Goal: Transaction & Acquisition: Purchase product/service

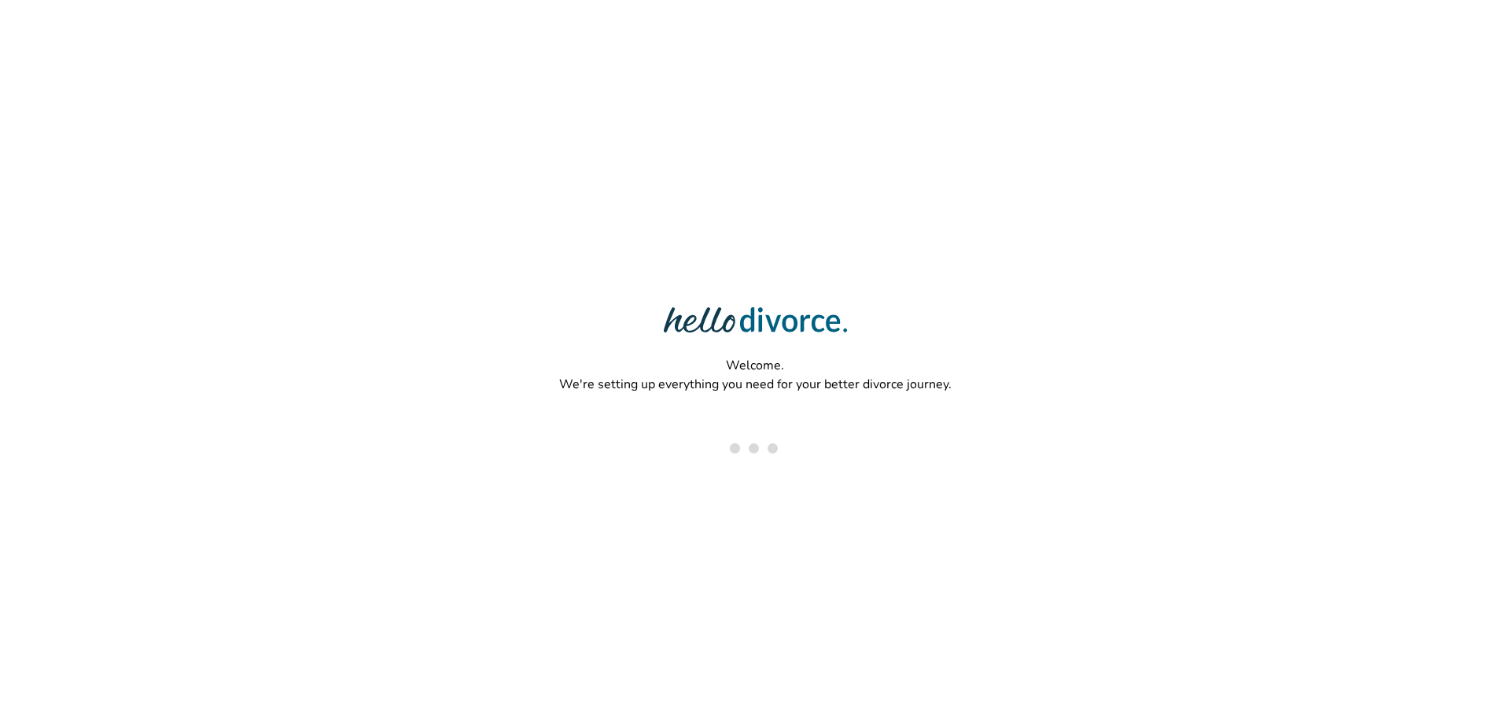
click at [769, 217] on div "Welcome. We're setting up everything you need for your better divorce journey." at bounding box center [755, 307] width 1510 height 614
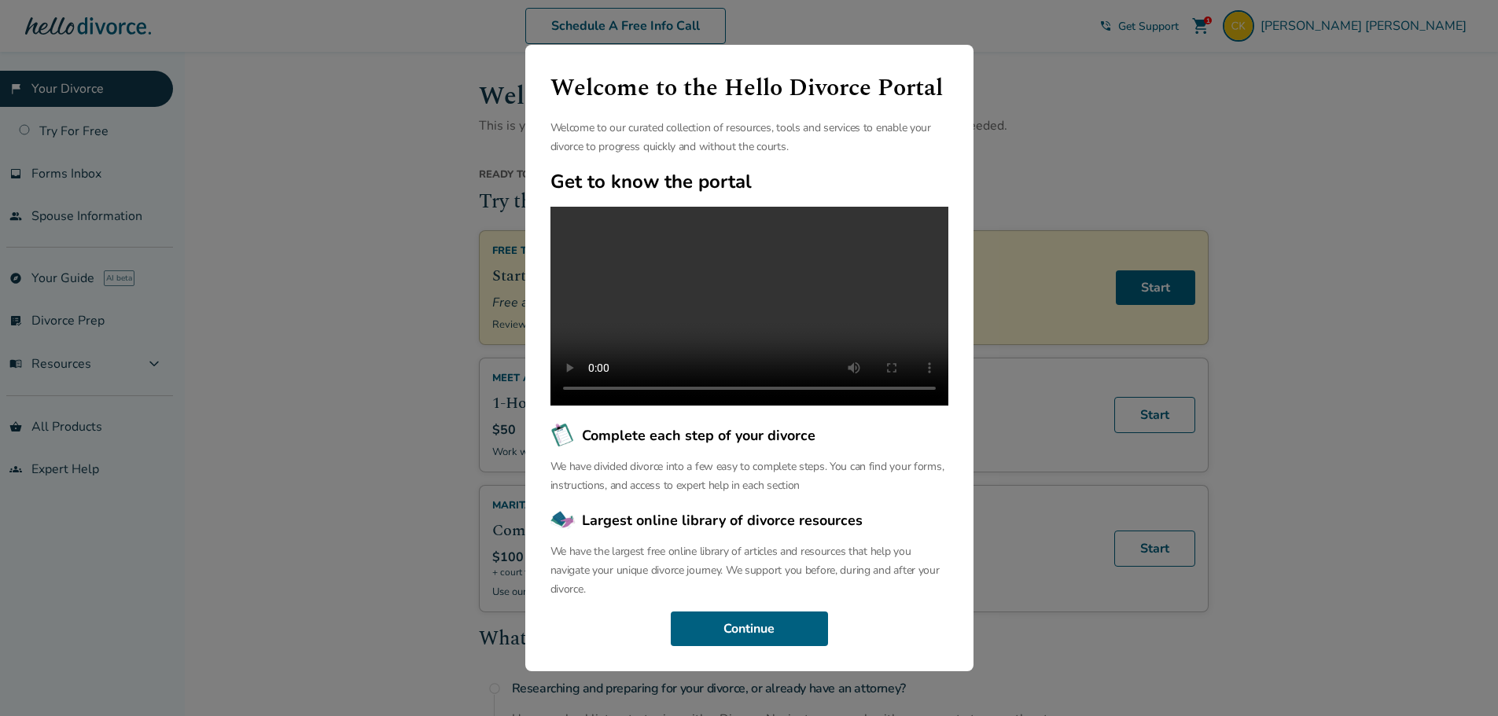
click at [1070, 81] on div "Welcome to the Hello Divorce Portal Welcome to our curated collection of resour…" at bounding box center [749, 358] width 1498 height 716
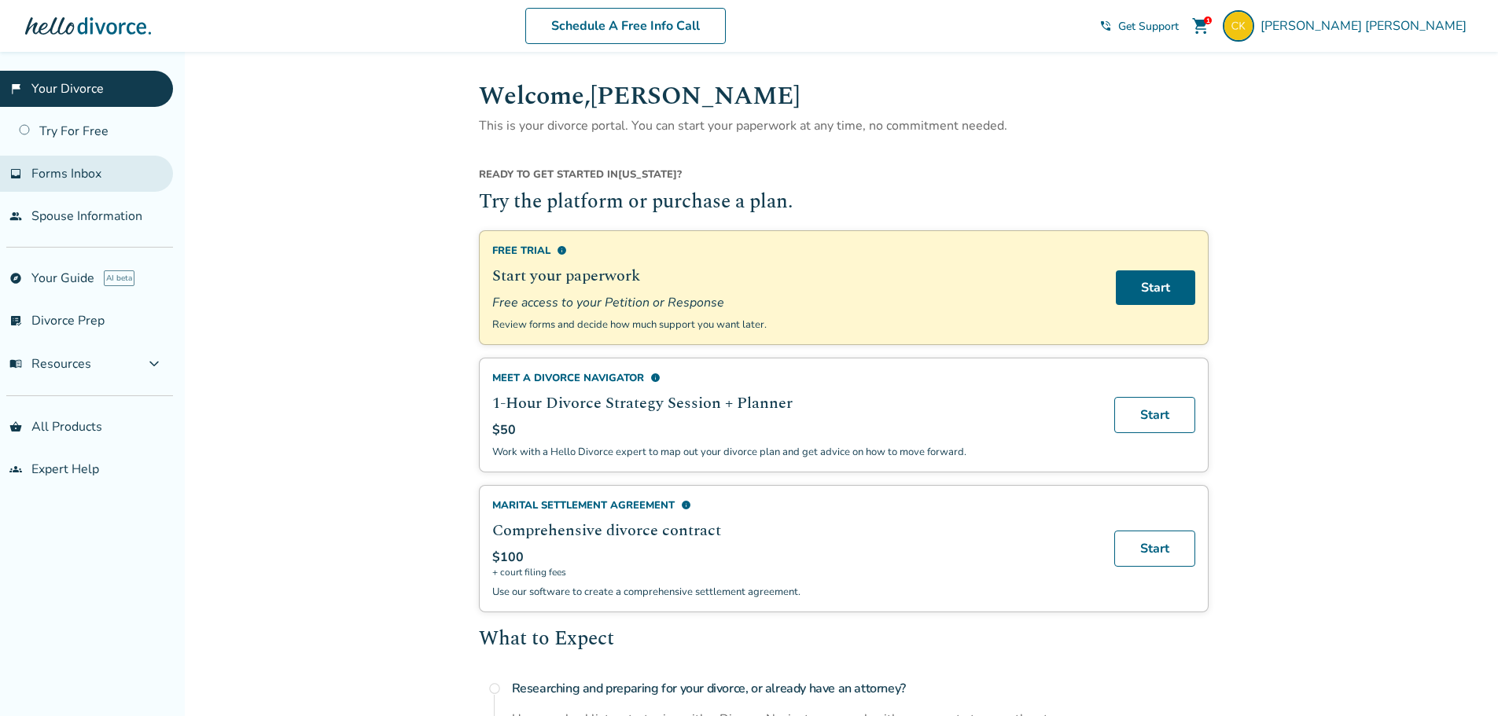
click at [82, 175] on span "Forms Inbox" at bounding box center [66, 173] width 70 height 17
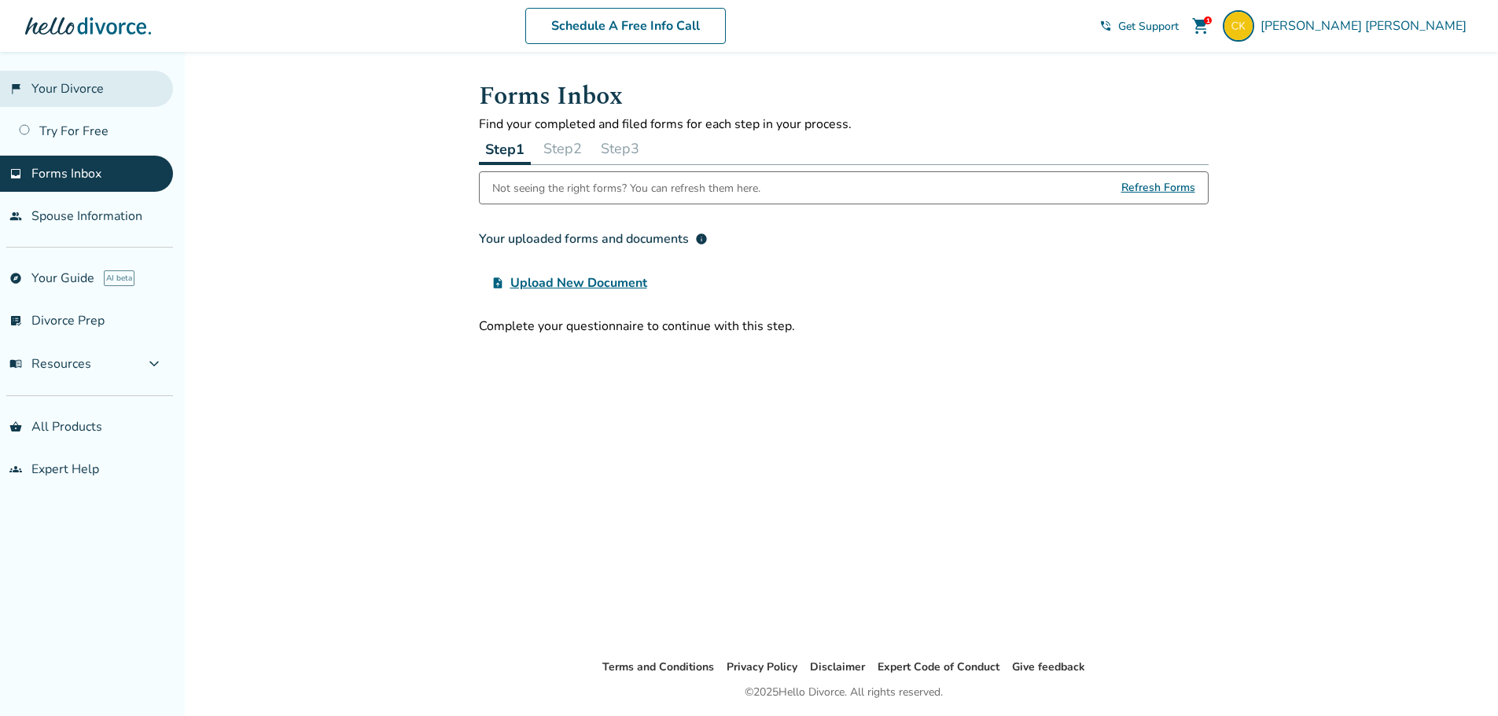
click at [68, 94] on link "flag_2 Your Divorce" at bounding box center [86, 89] width 173 height 36
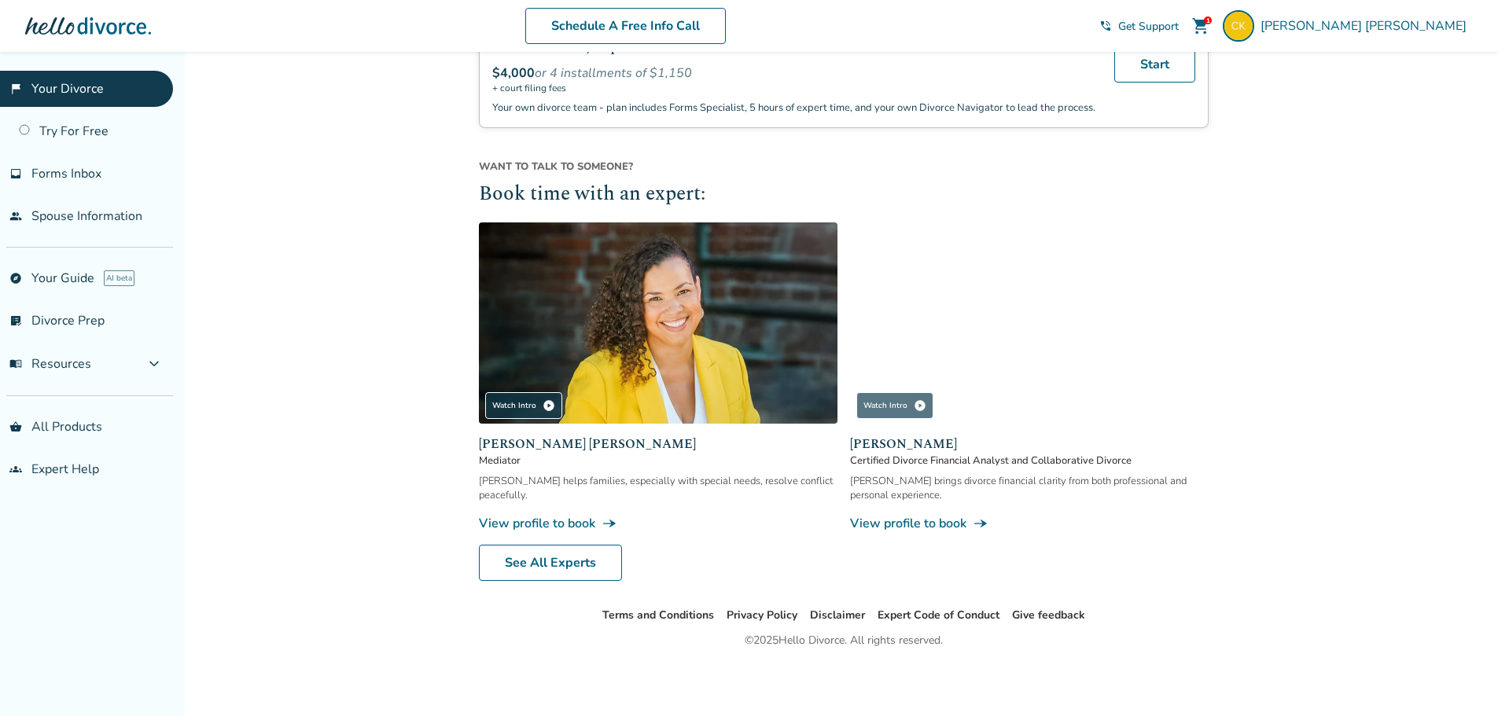
scroll to position [1346, 0]
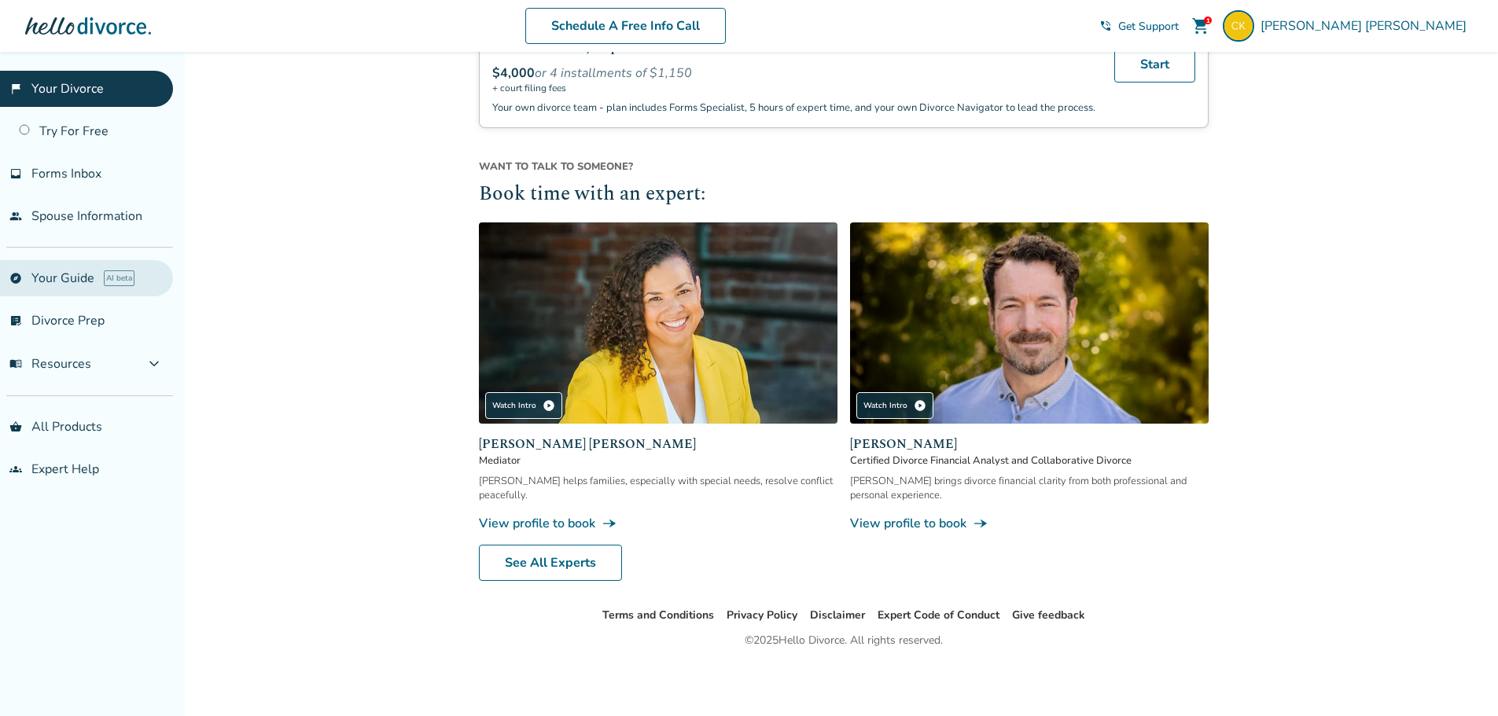
click at [54, 281] on link "explore Your Guide AI beta" at bounding box center [86, 278] width 173 height 36
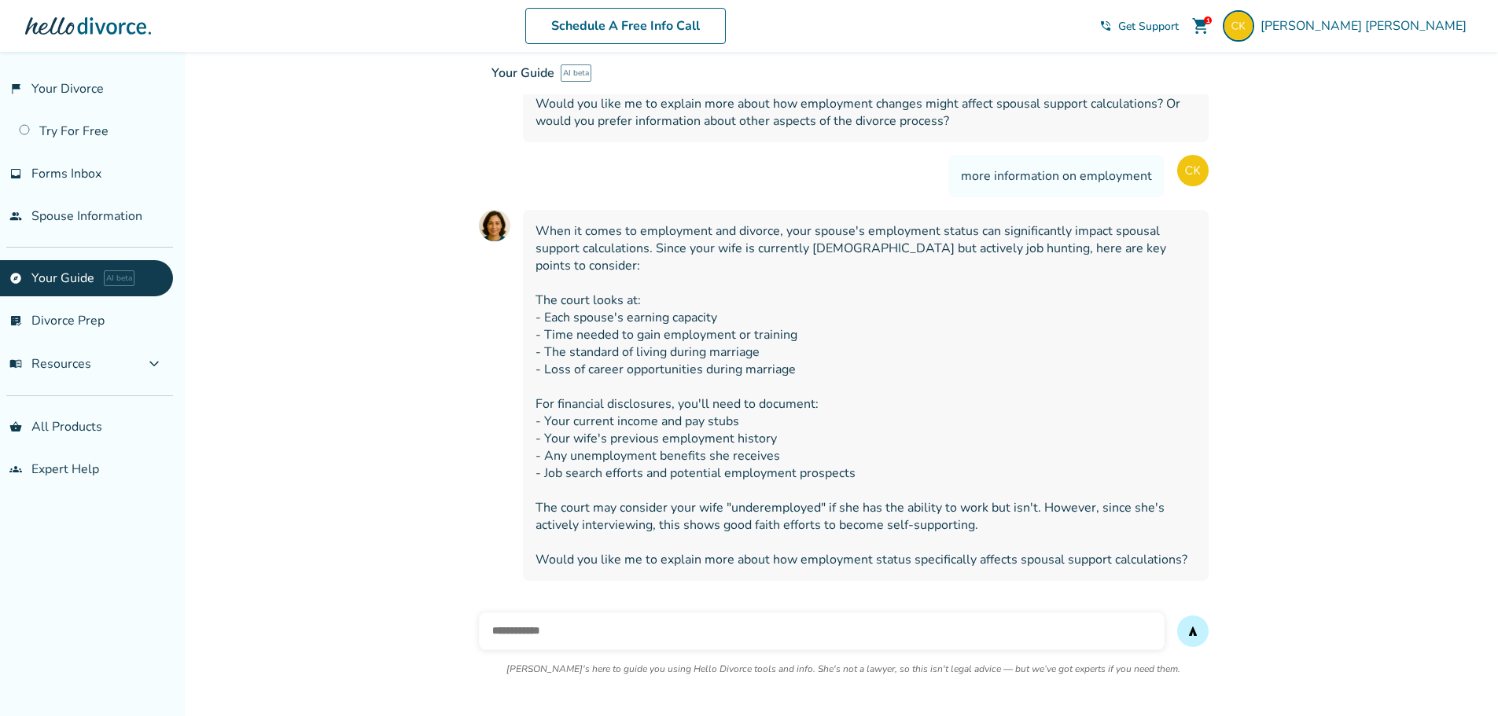
scroll to position [1830, 0]
click at [76, 182] on span "Forms Inbox" at bounding box center [66, 173] width 70 height 17
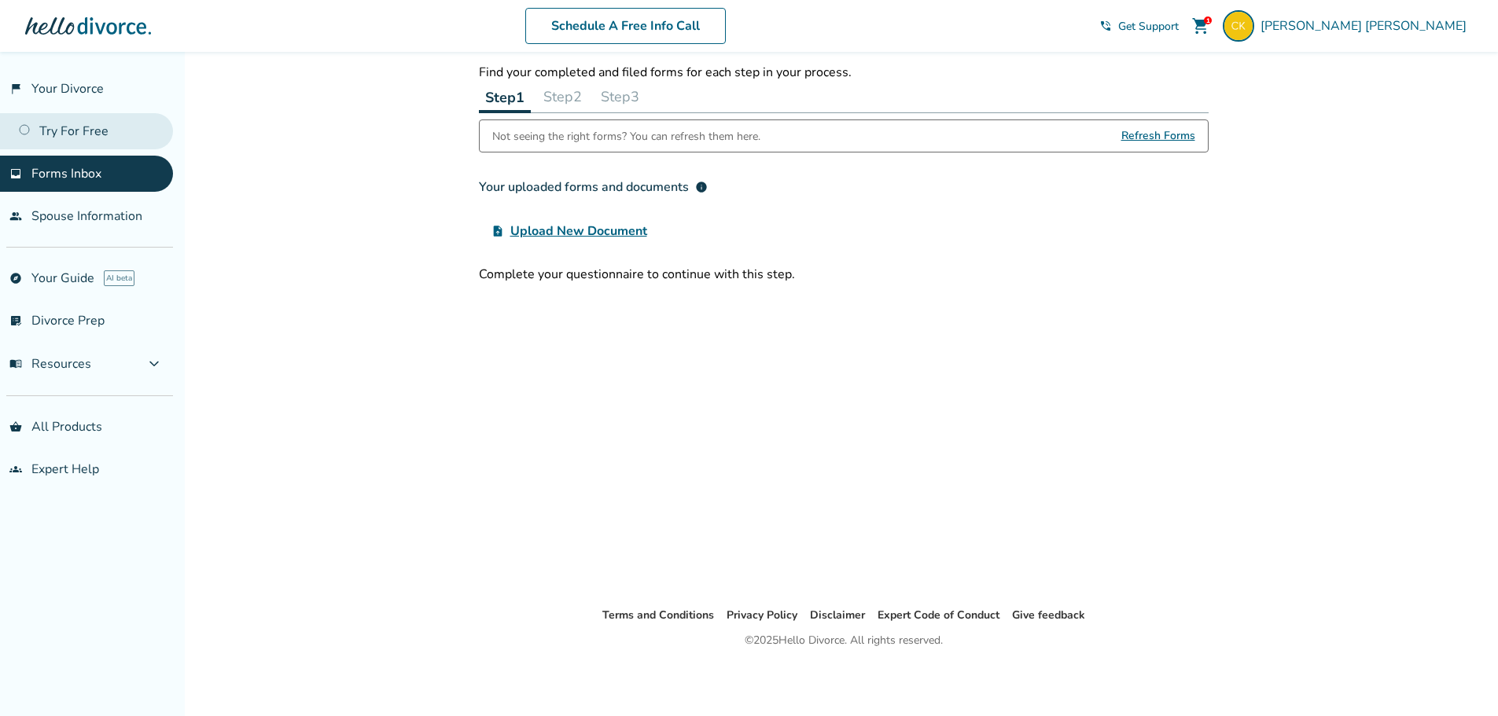
click at [68, 134] on link "Try For Free" at bounding box center [86, 131] width 173 height 36
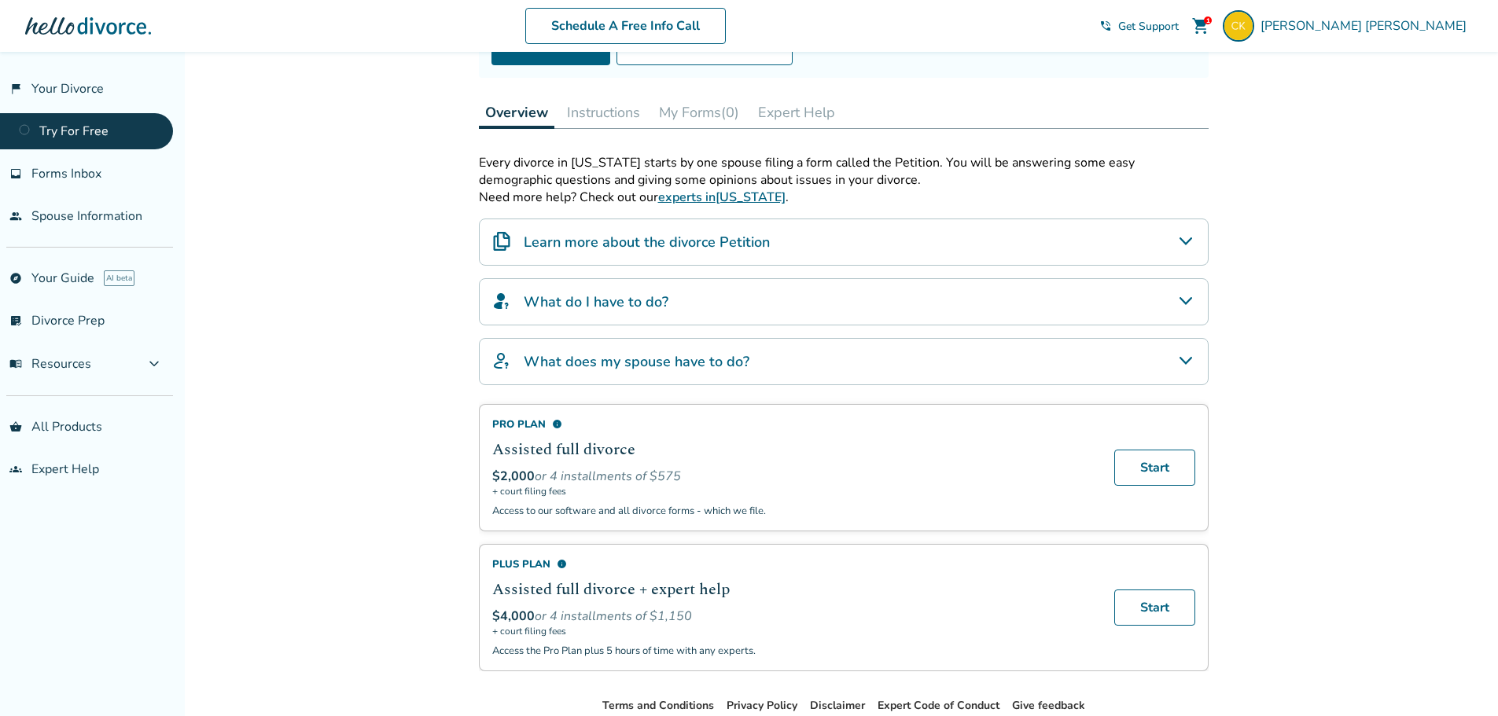
scroll to position [199, 0]
click at [807, 242] on div "Learn more about the divorce Petition" at bounding box center [844, 242] width 730 height 47
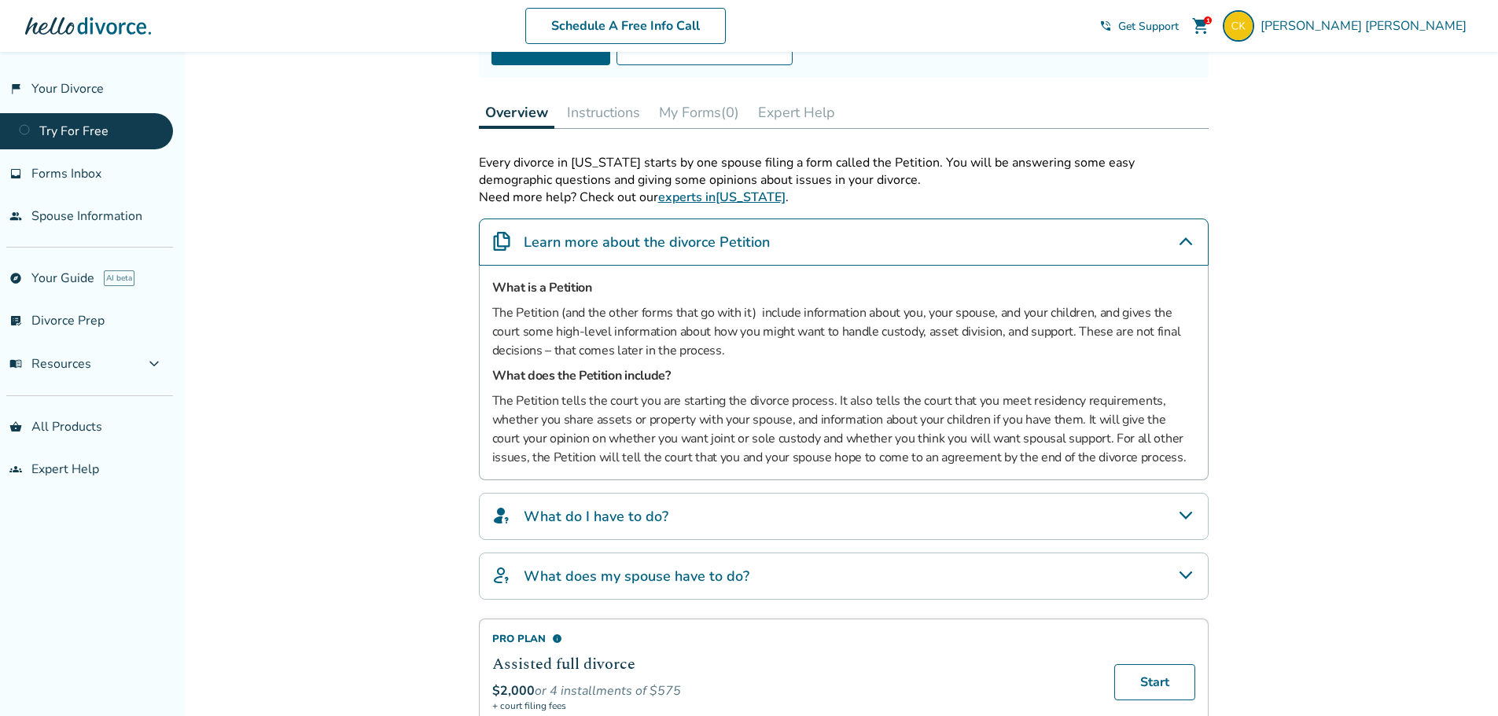
click at [807, 242] on div "Learn more about the divorce Petition" at bounding box center [844, 242] width 730 height 47
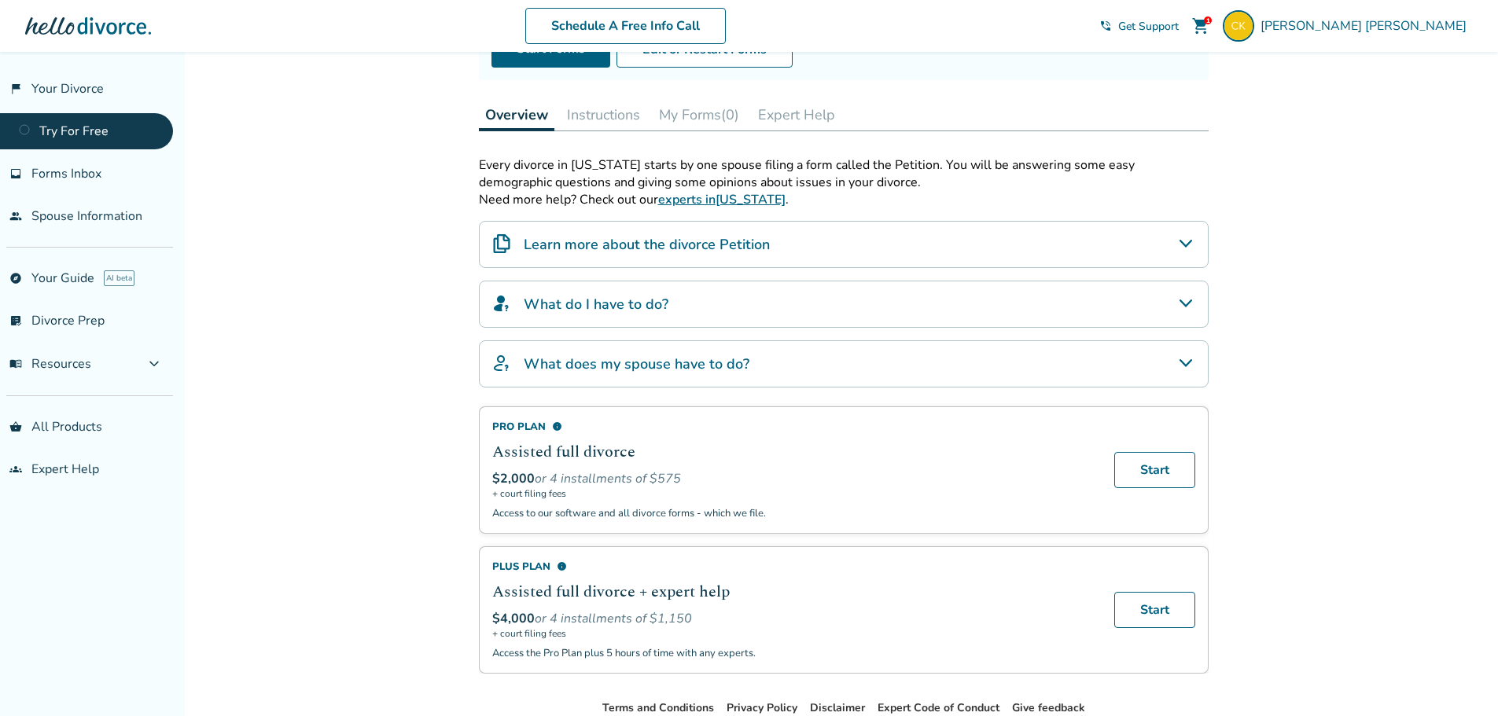
scroll to position [196, 0]
click at [120, 229] on link "people Spouse Information" at bounding box center [86, 216] width 173 height 36
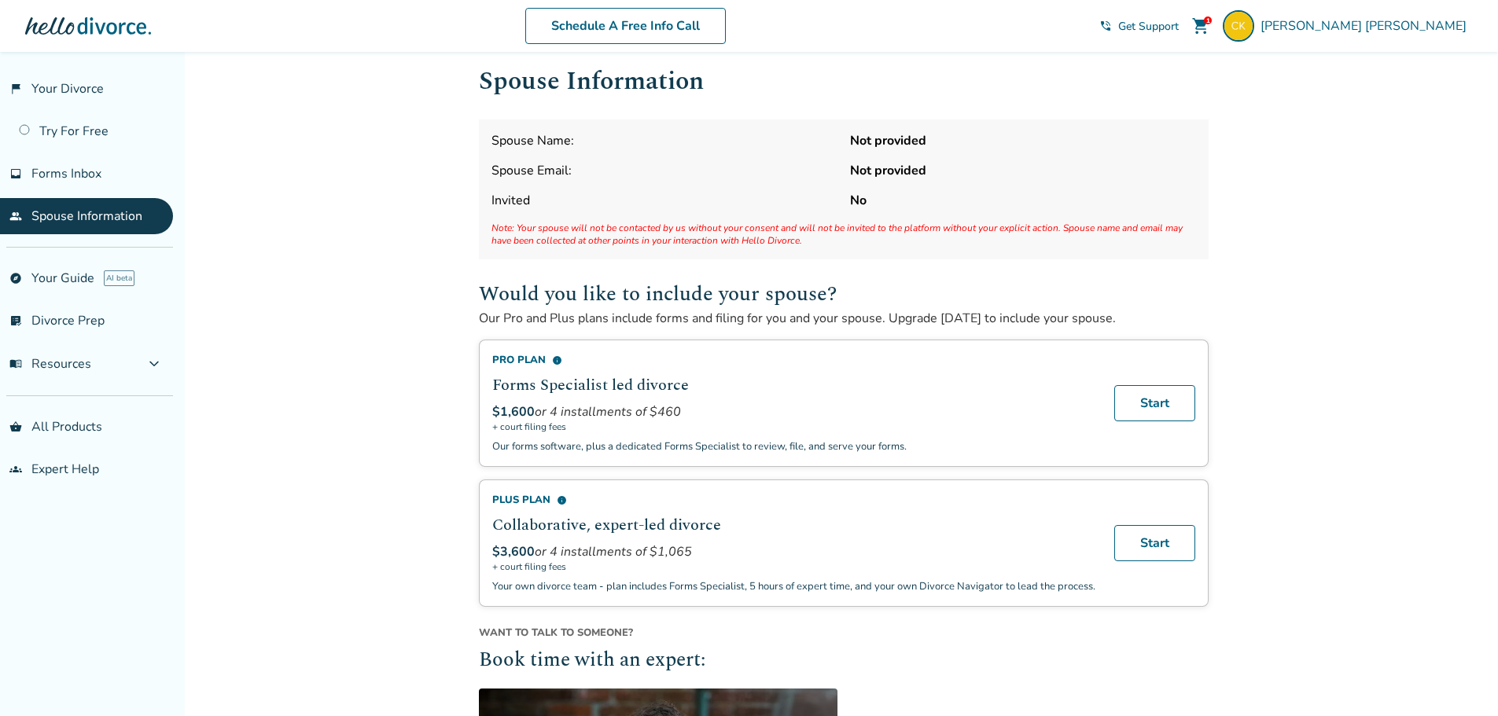
scroll to position [16, 0]
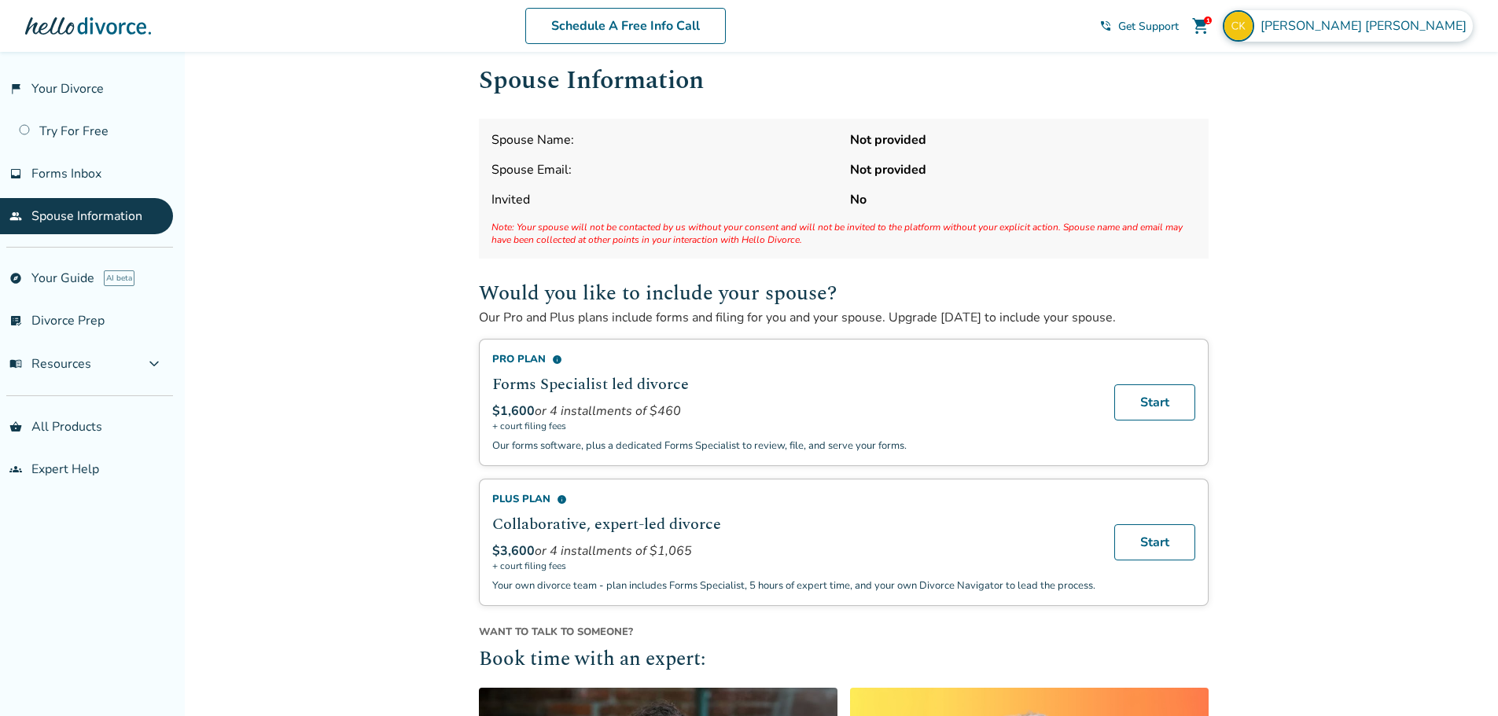
click at [1414, 30] on span "Carl Krupitzer" at bounding box center [1366, 25] width 212 height 17
click at [1059, 79] on h1 "Spouse Information" at bounding box center [844, 80] width 730 height 39
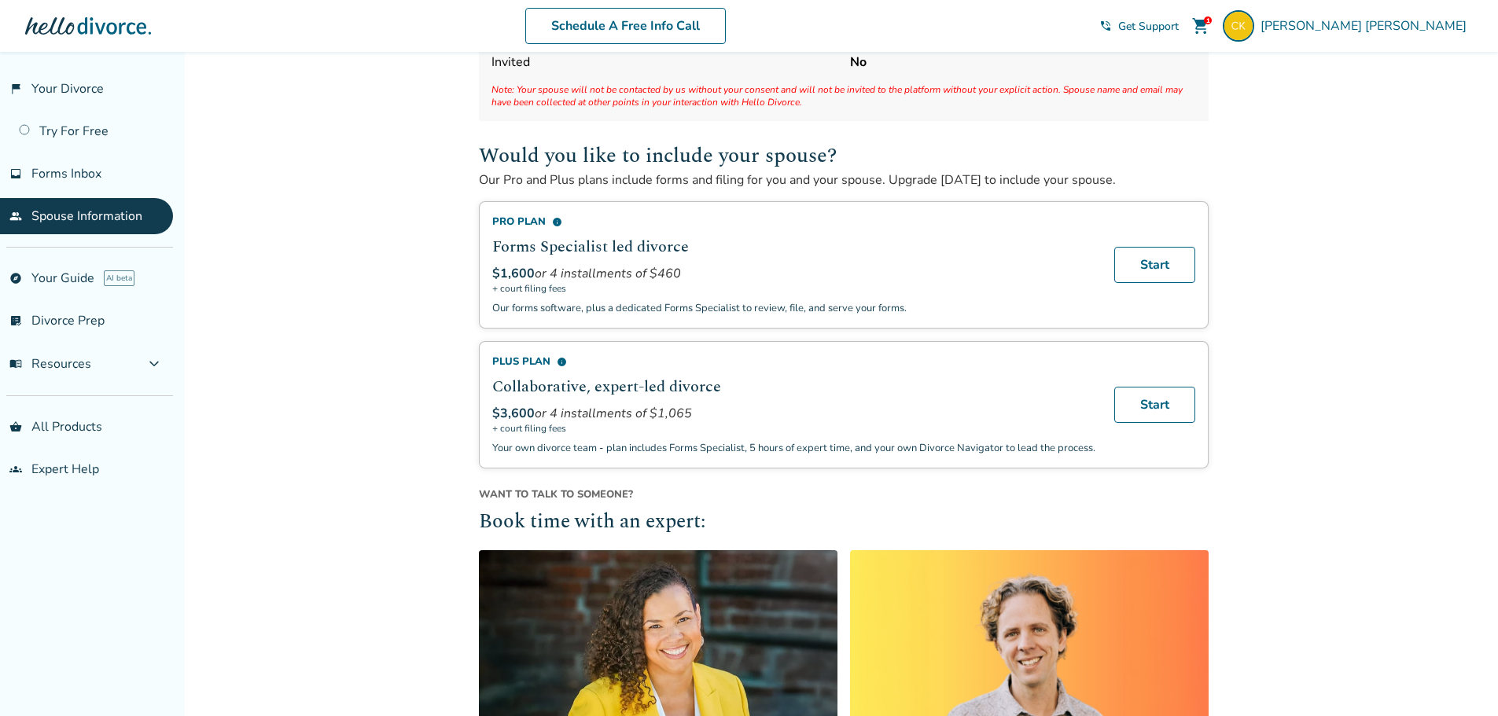
scroll to position [154, 0]
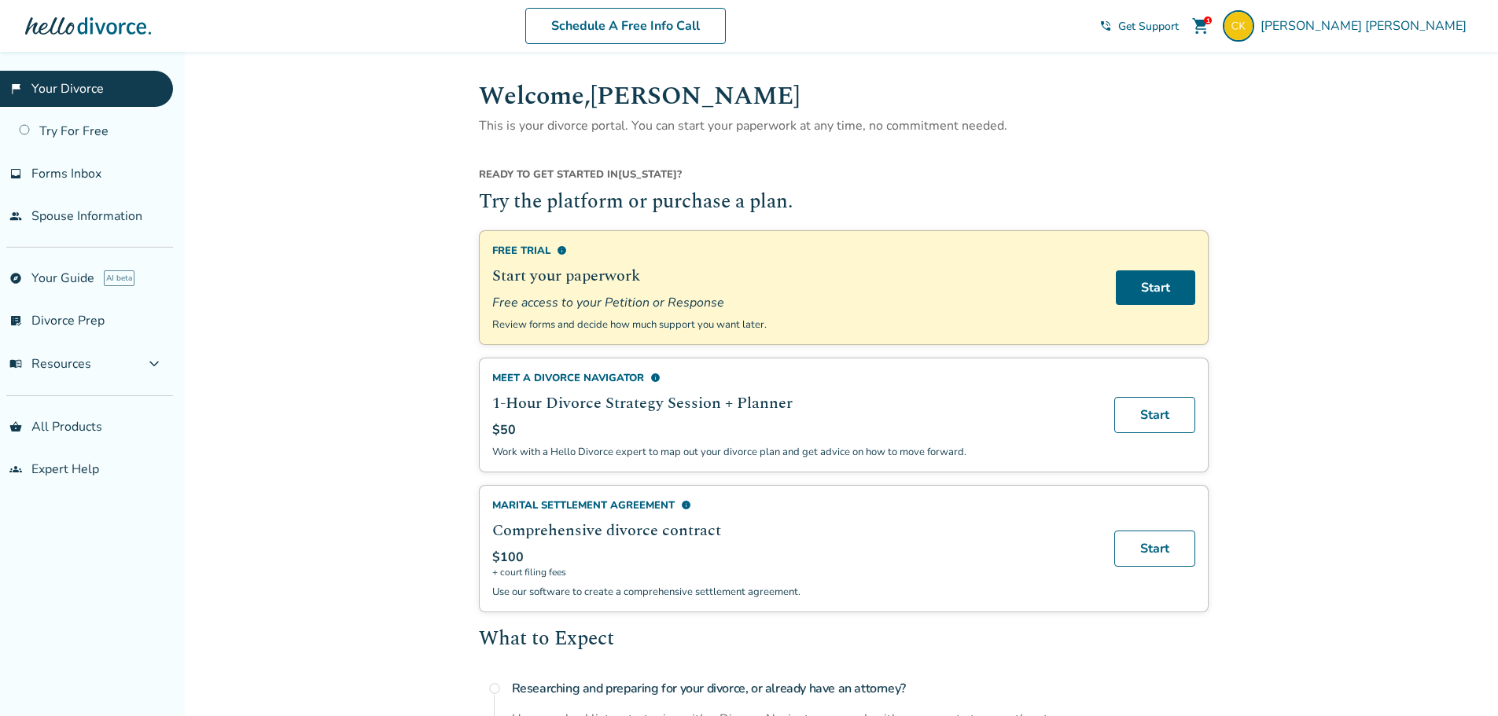
scroll to position [2, 0]
click at [51, 204] on link "people Spouse Information" at bounding box center [86, 216] width 173 height 36
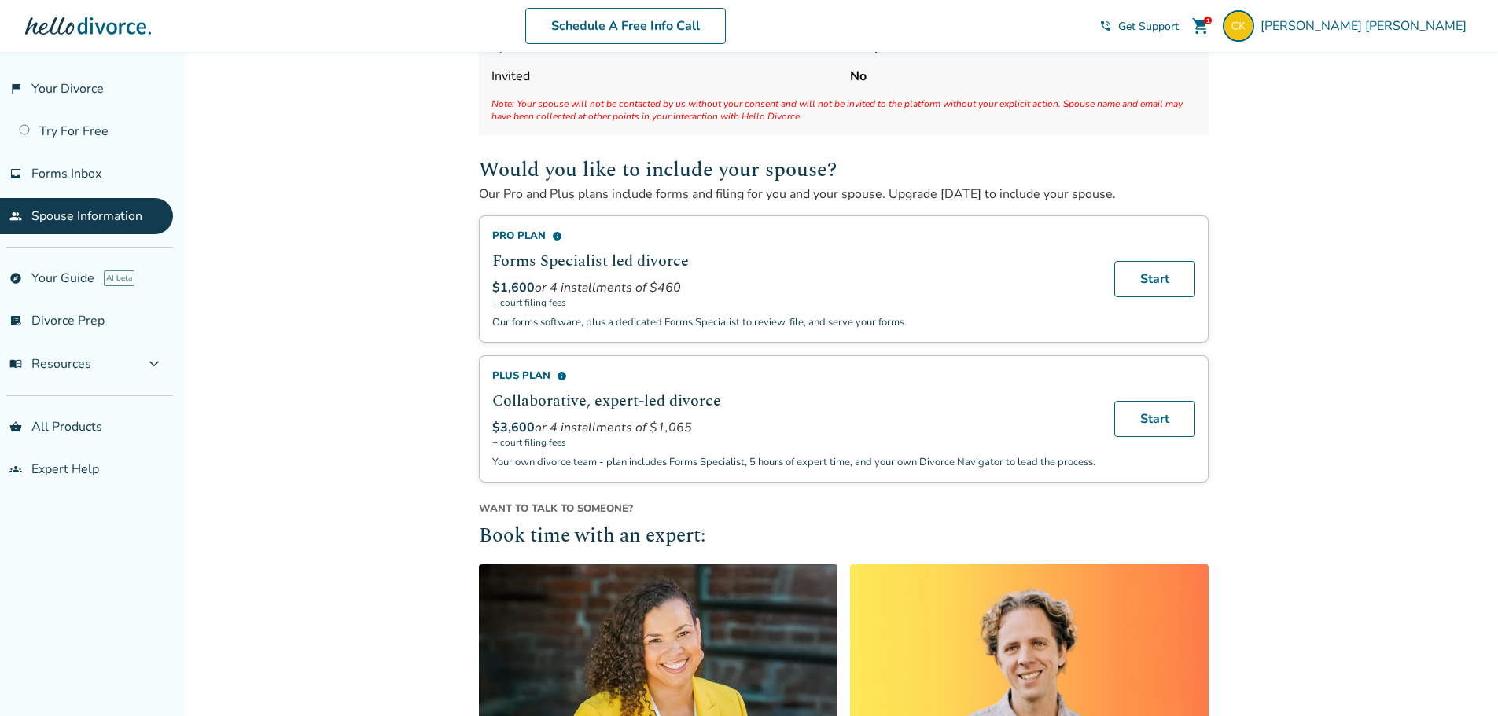
scroll to position [138, 0]
click at [77, 269] on link "explore Your Guide AI beta" at bounding box center [86, 278] width 173 height 36
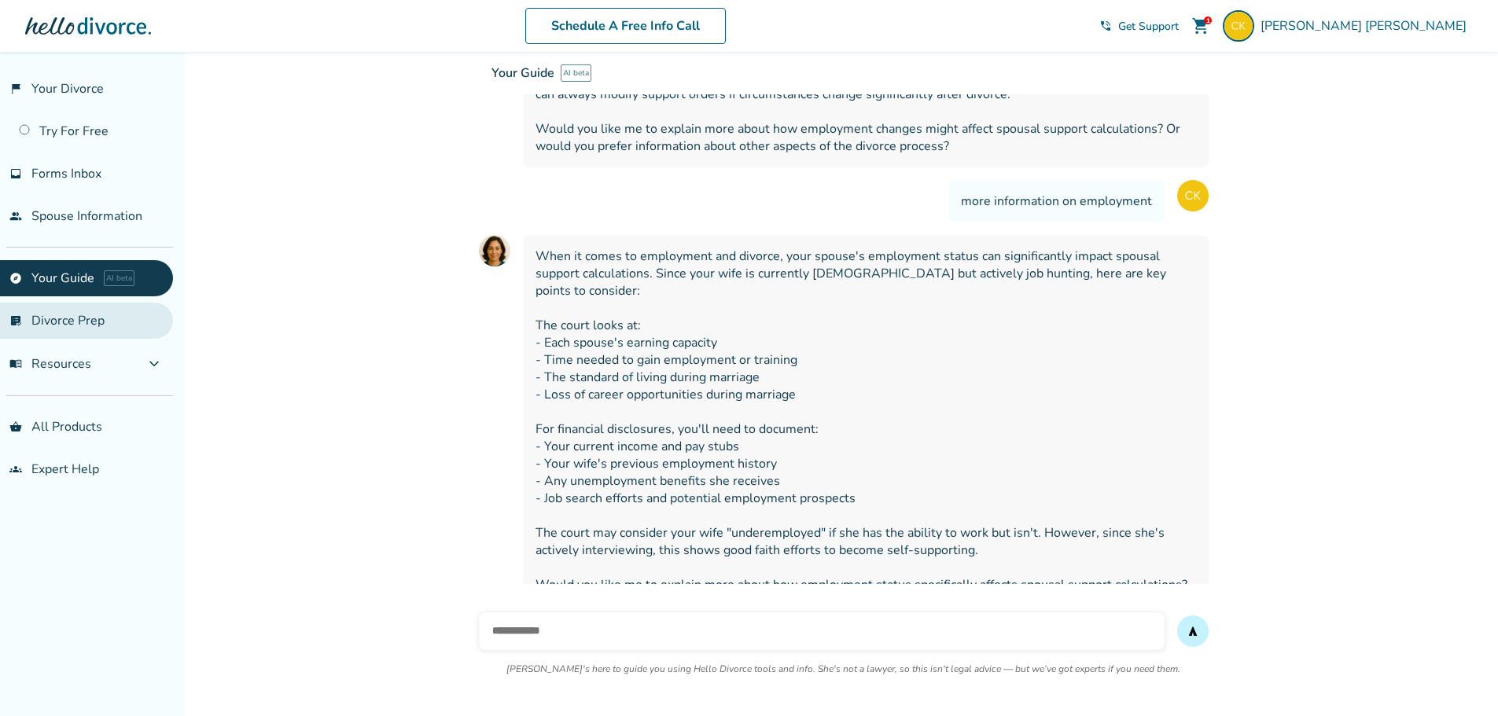
scroll to position [1830, 0]
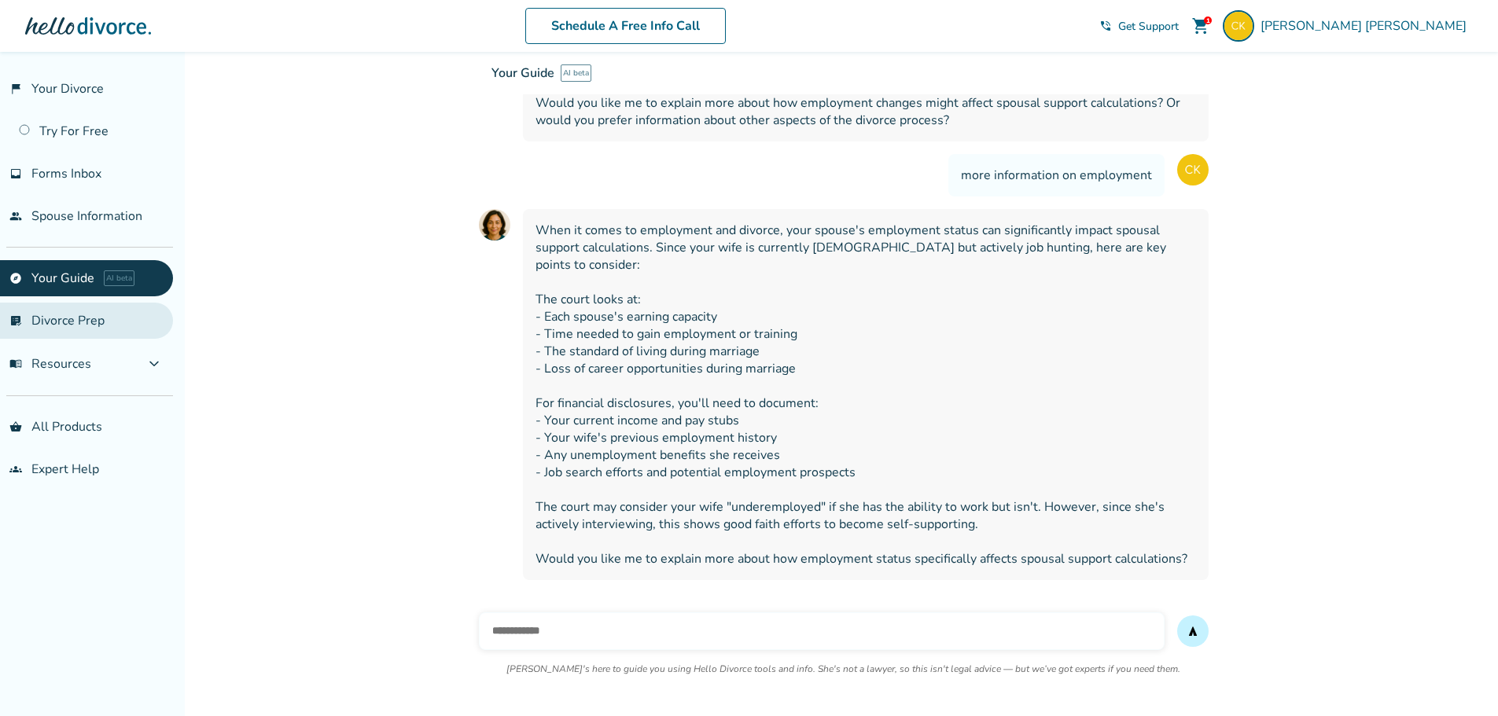
click at [76, 324] on link "list_alt_check Divorce Prep" at bounding box center [86, 321] width 173 height 36
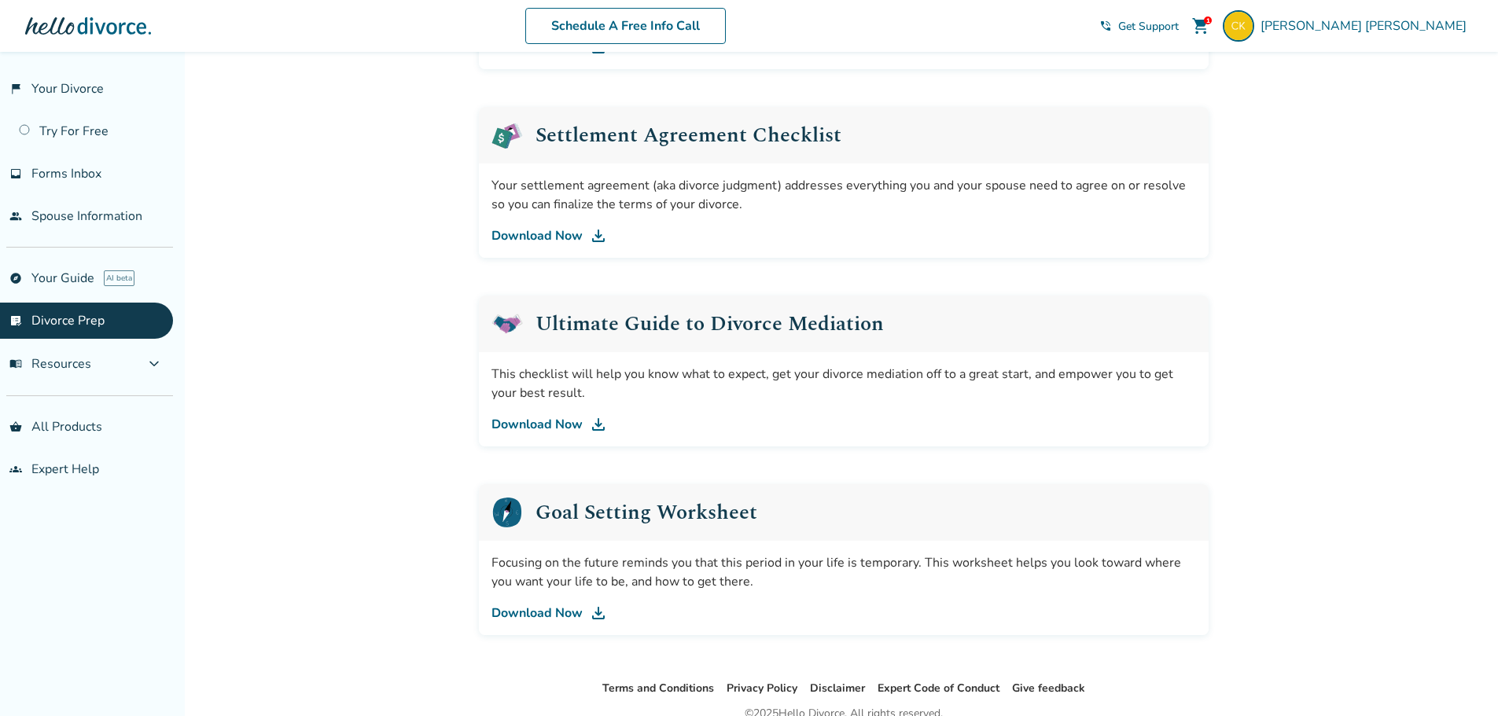
scroll to position [774, 0]
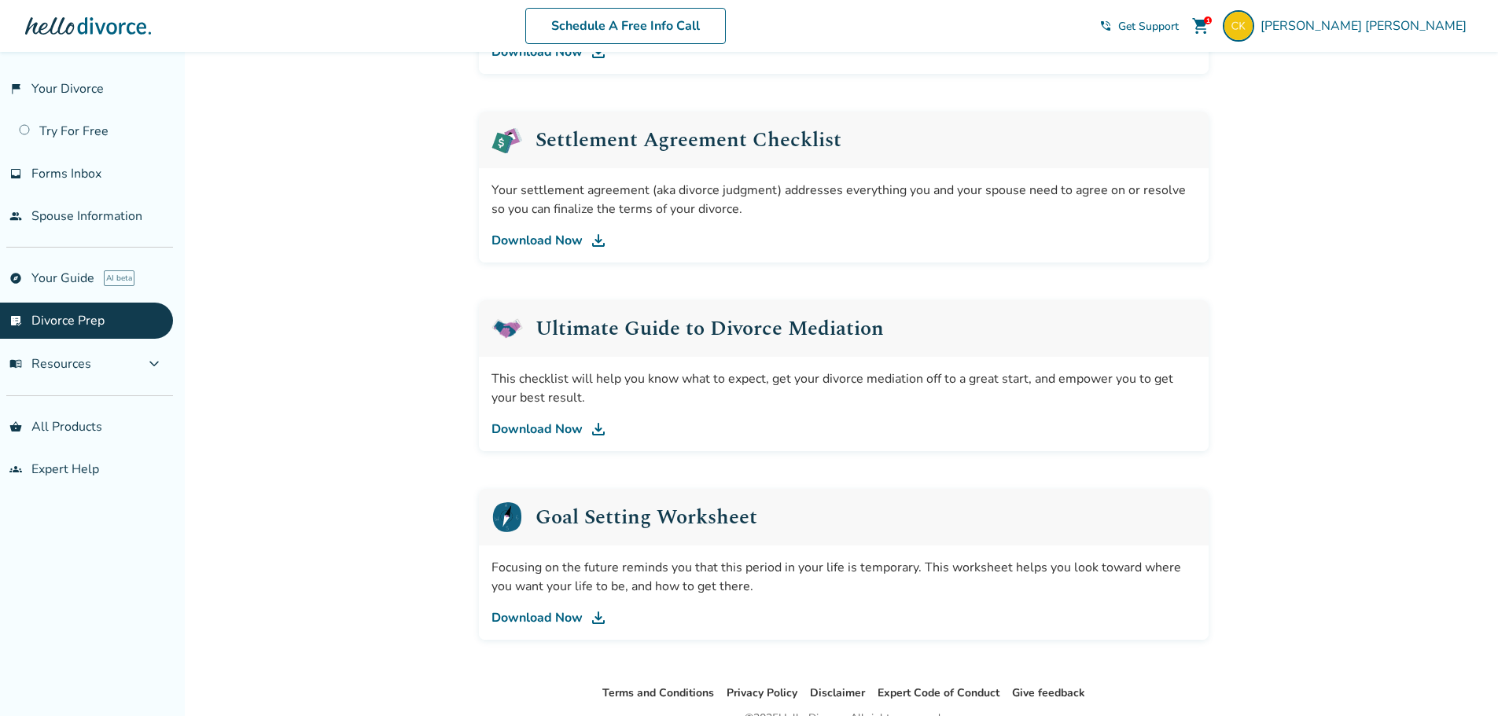
click at [547, 240] on link "Download Now" at bounding box center [843, 240] width 704 height 19
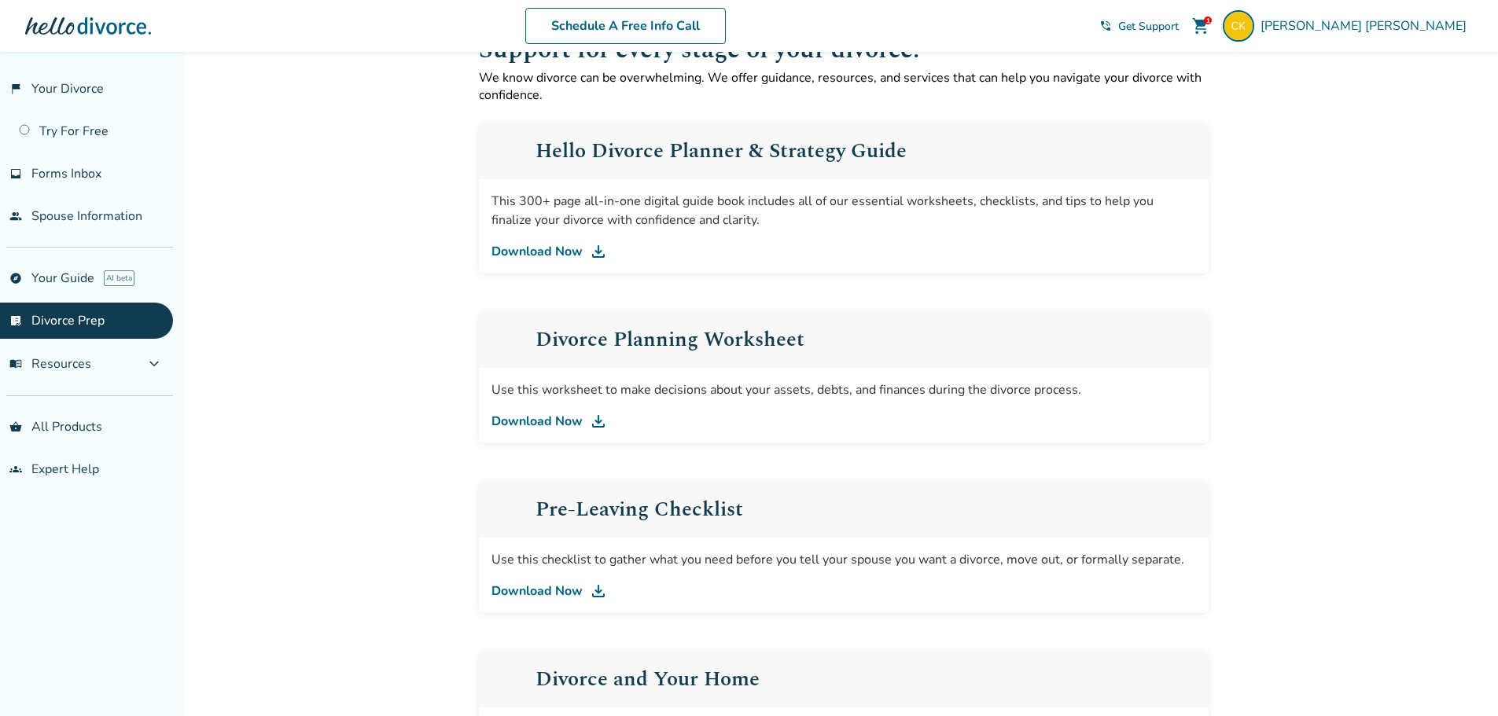
scroll to position [0, 0]
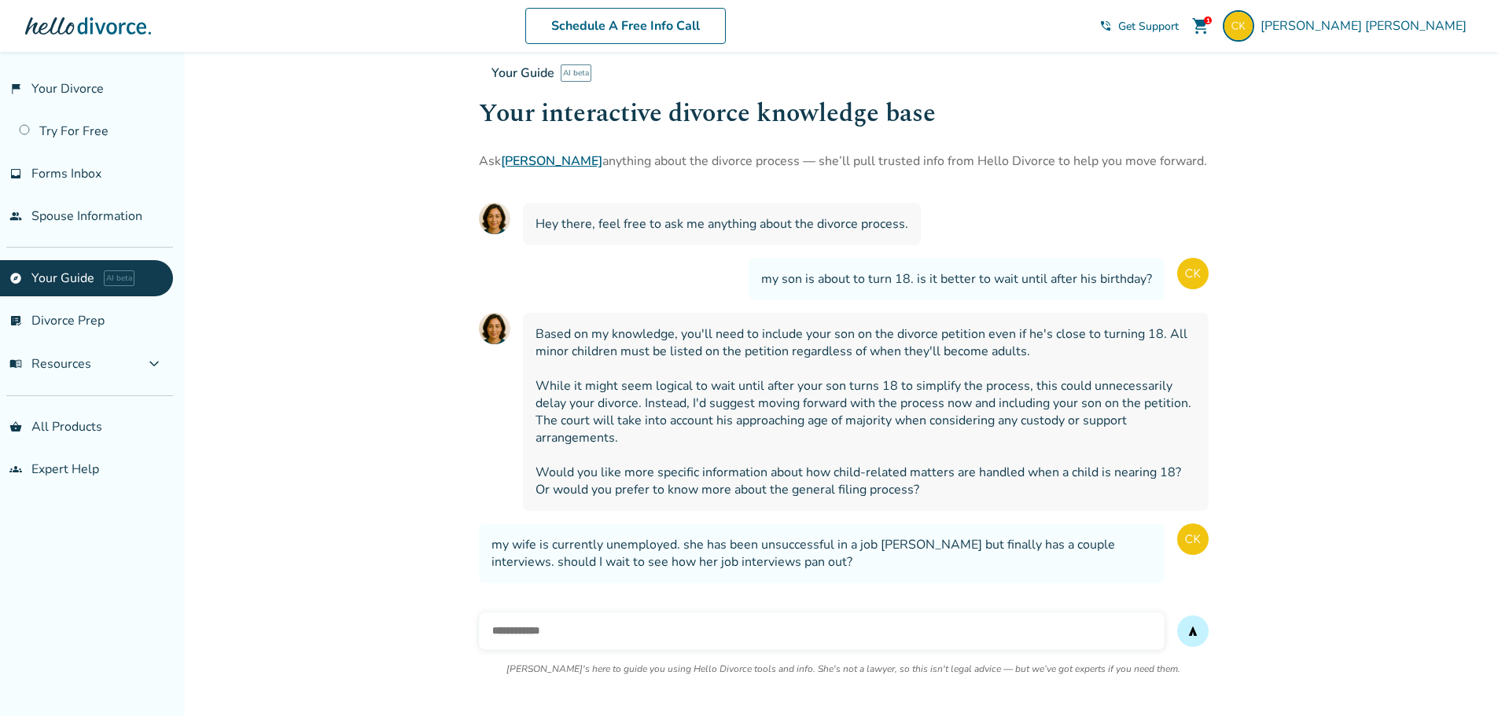
scroll to position [1830, 0]
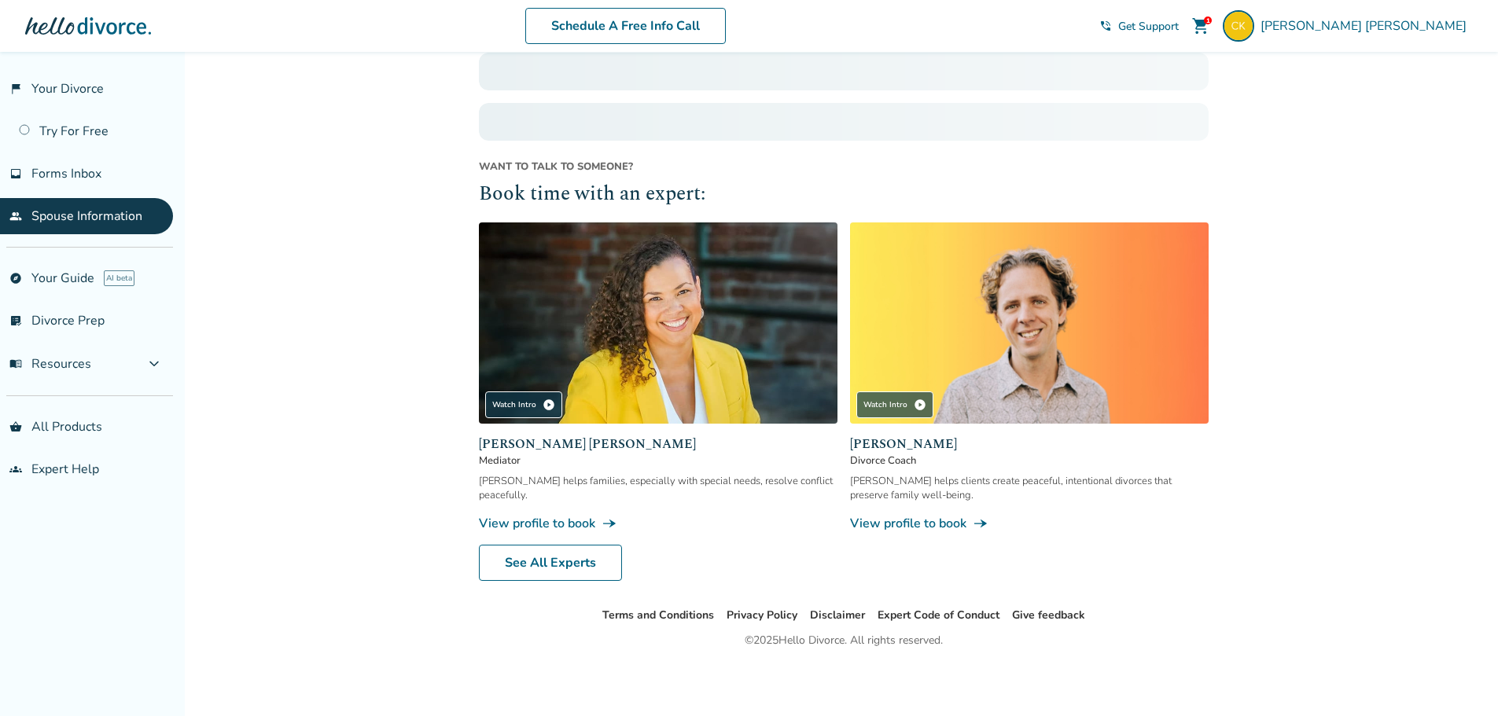
scroll to position [138, 0]
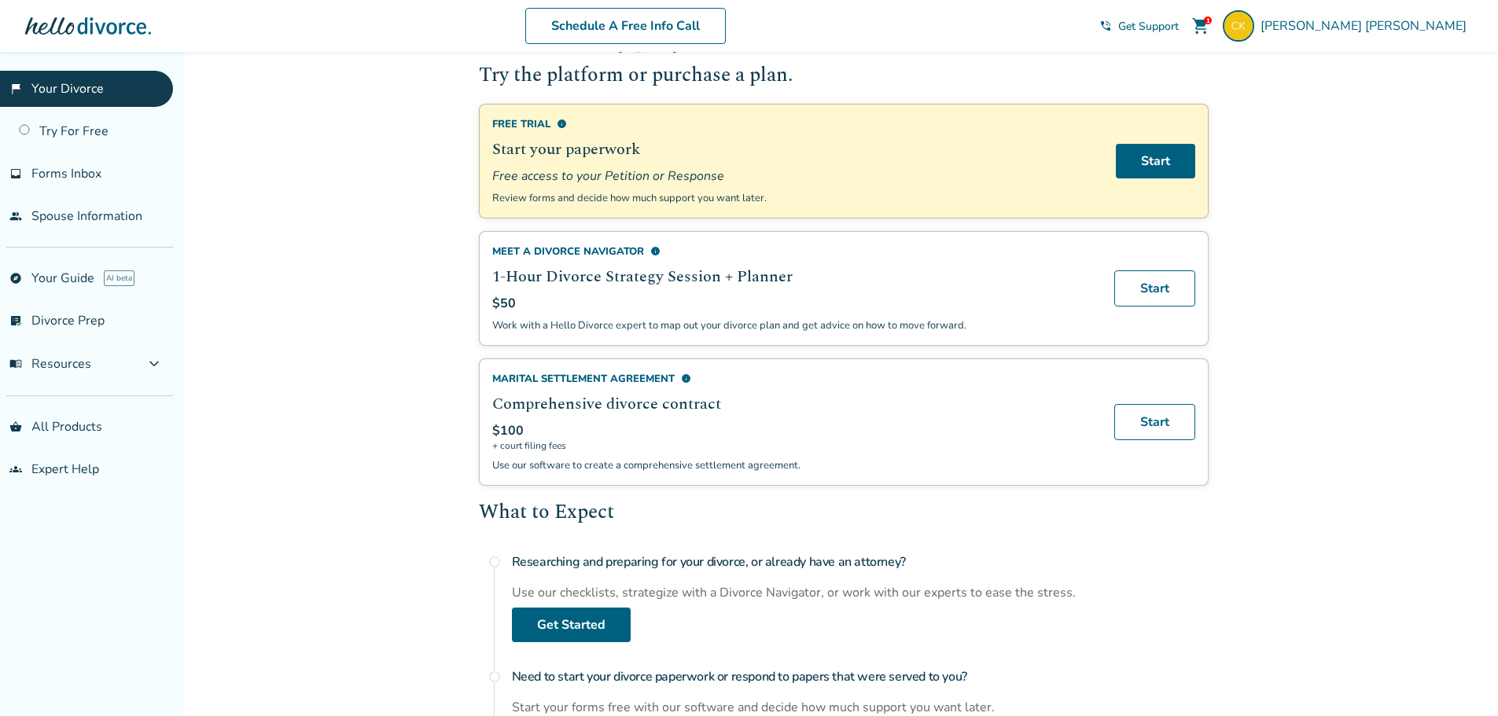
scroll to position [142, 0]
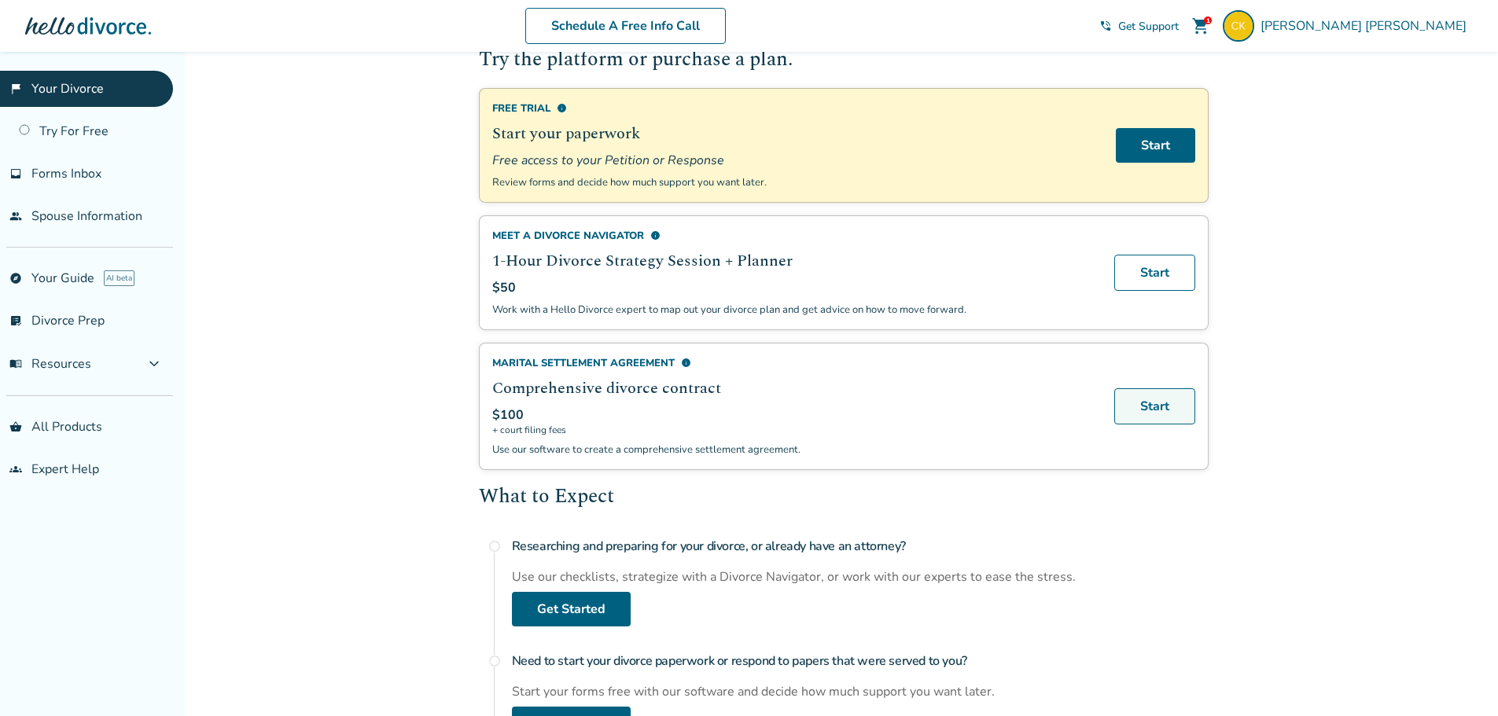
click at [1160, 414] on link "Start" at bounding box center [1154, 406] width 81 height 36
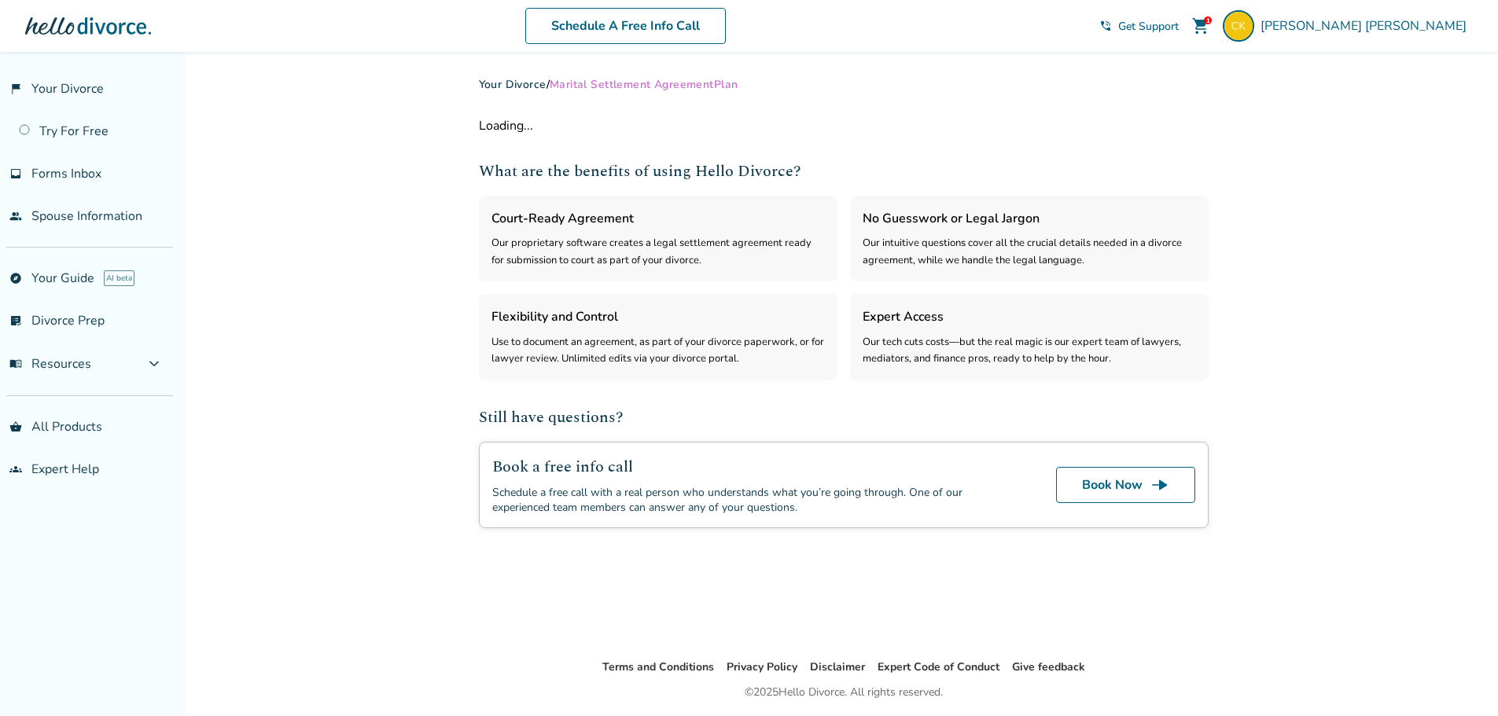
select select "***"
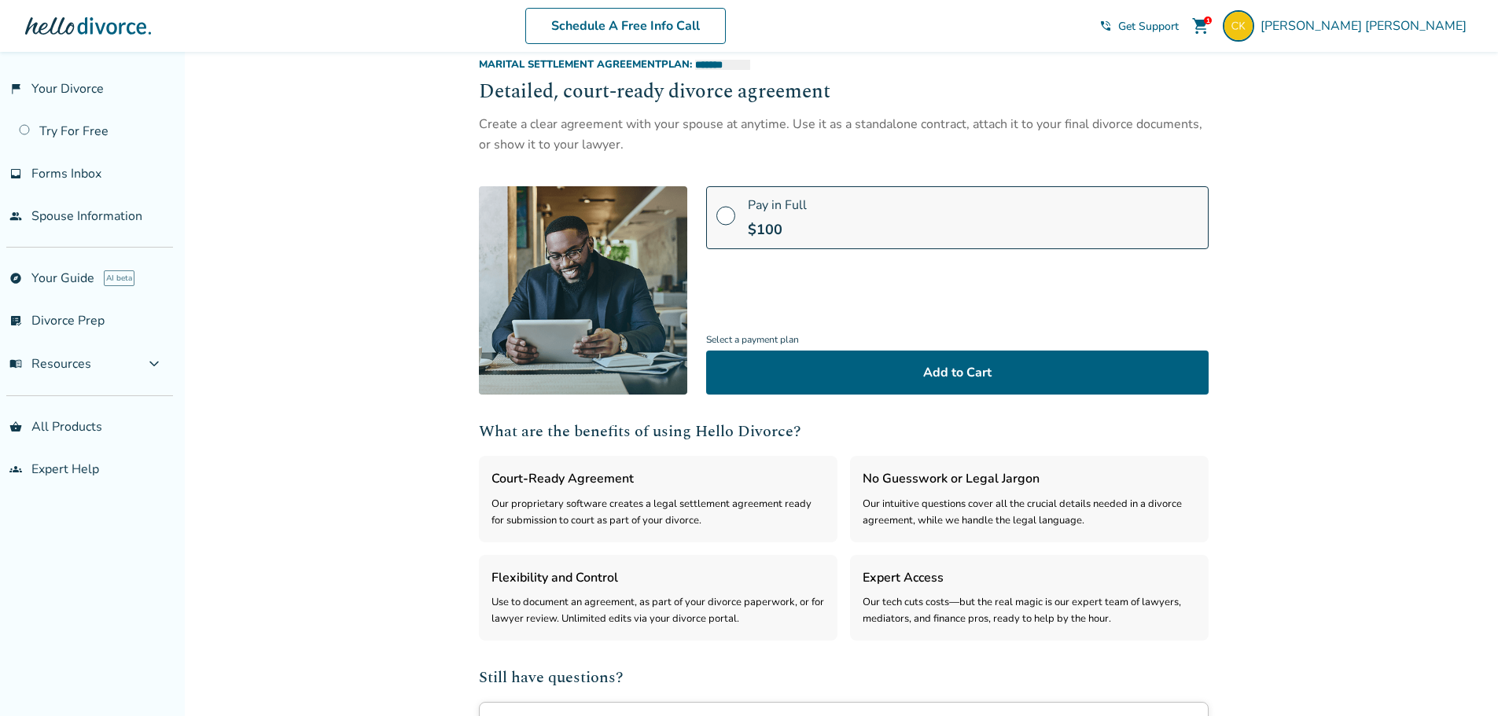
scroll to position [50, 0]
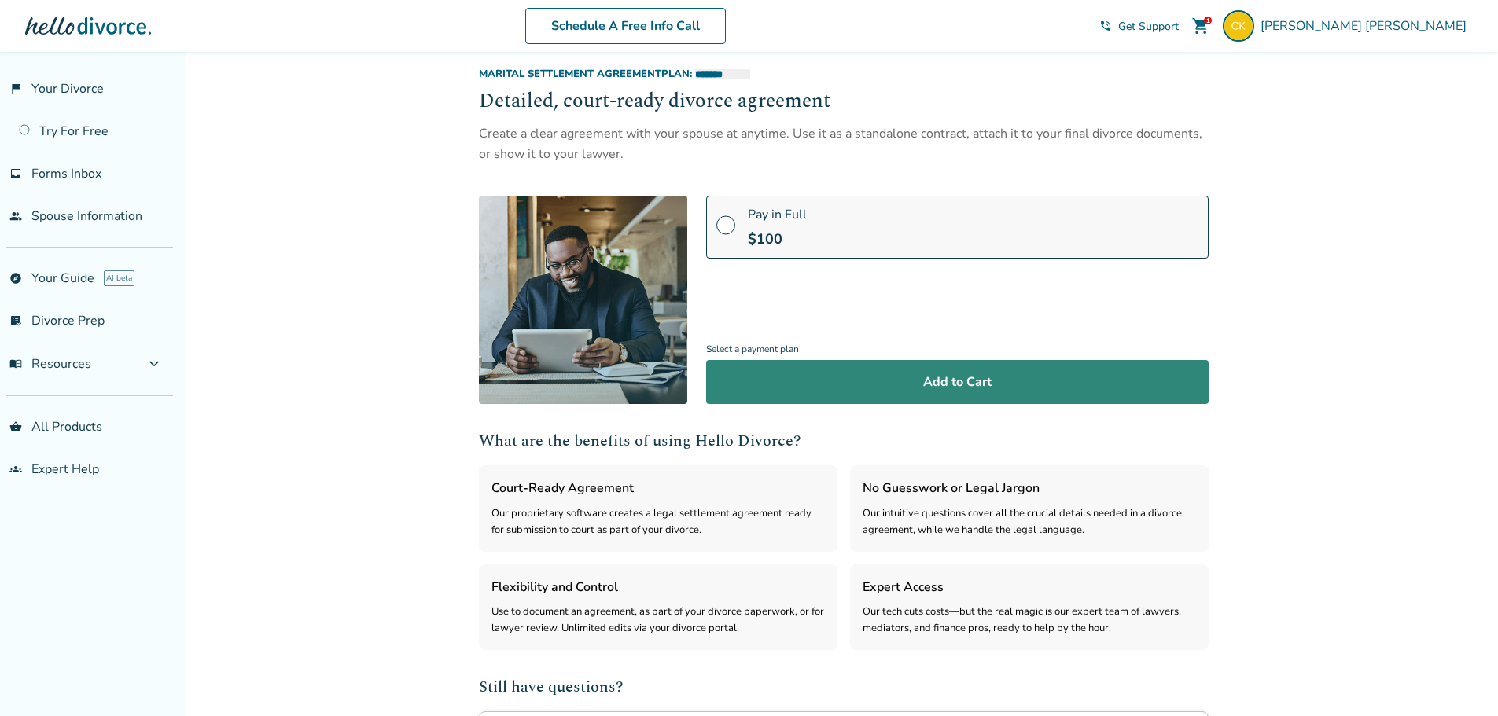
click at [915, 383] on button "Add to Cart" at bounding box center [957, 382] width 502 height 44
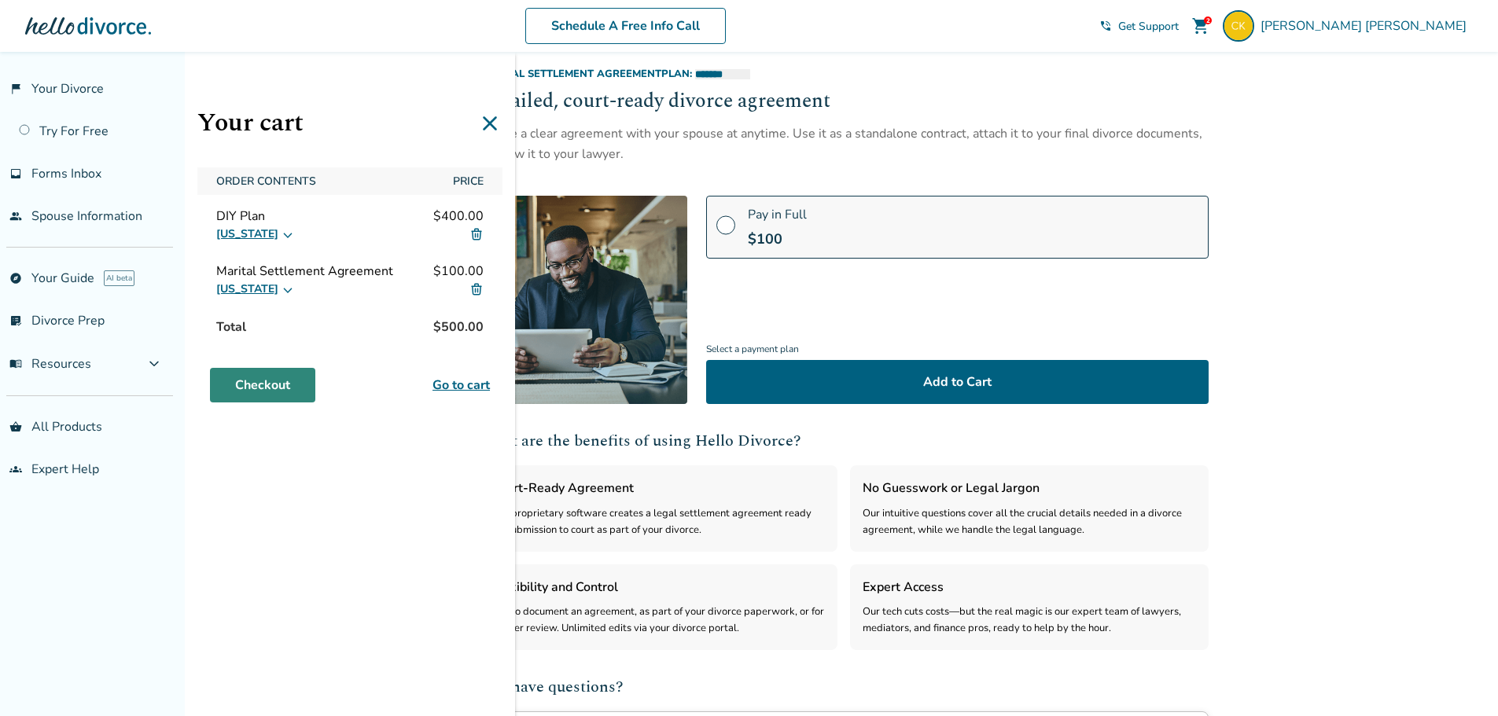
click at [272, 392] on link "Checkout" at bounding box center [262, 385] width 105 height 35
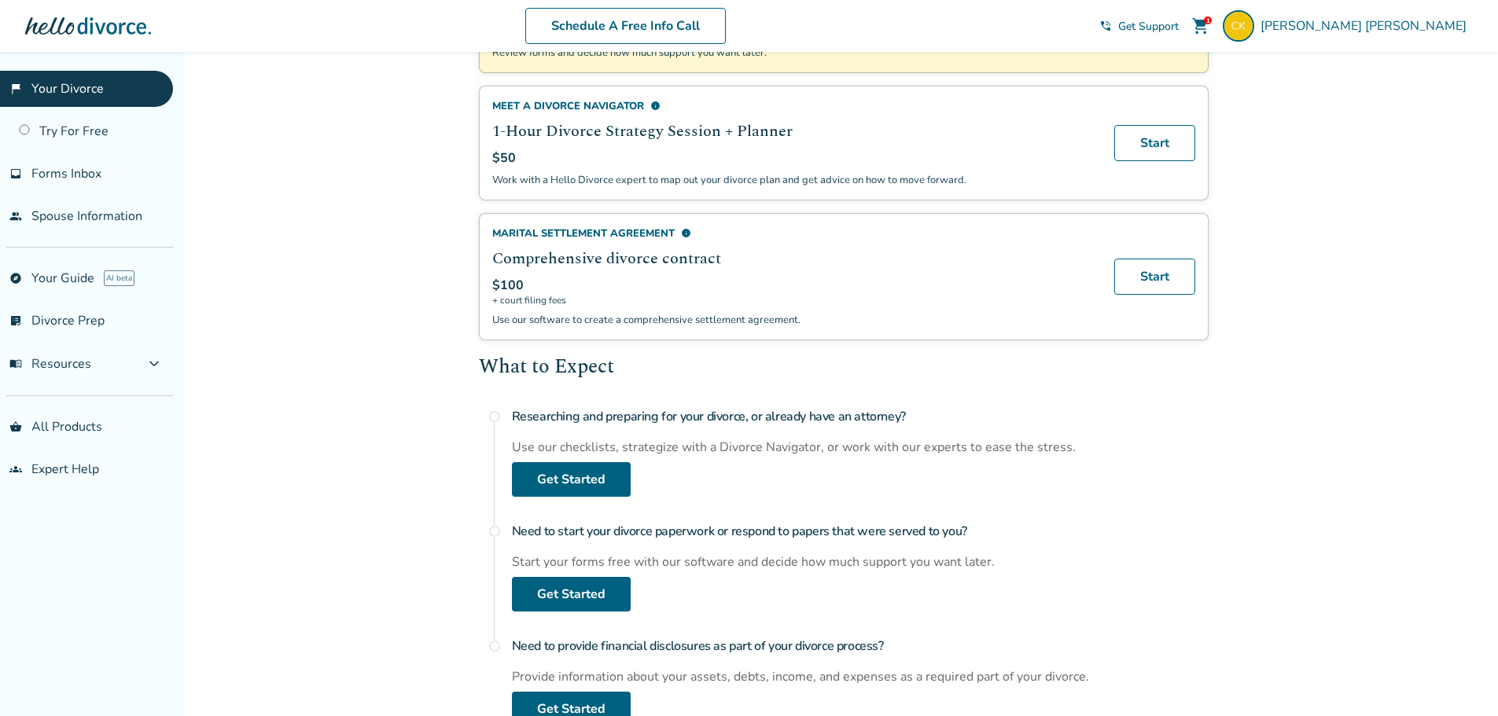
scroll to position [273, 0]
click at [683, 231] on span "info" at bounding box center [686, 232] width 10 height 10
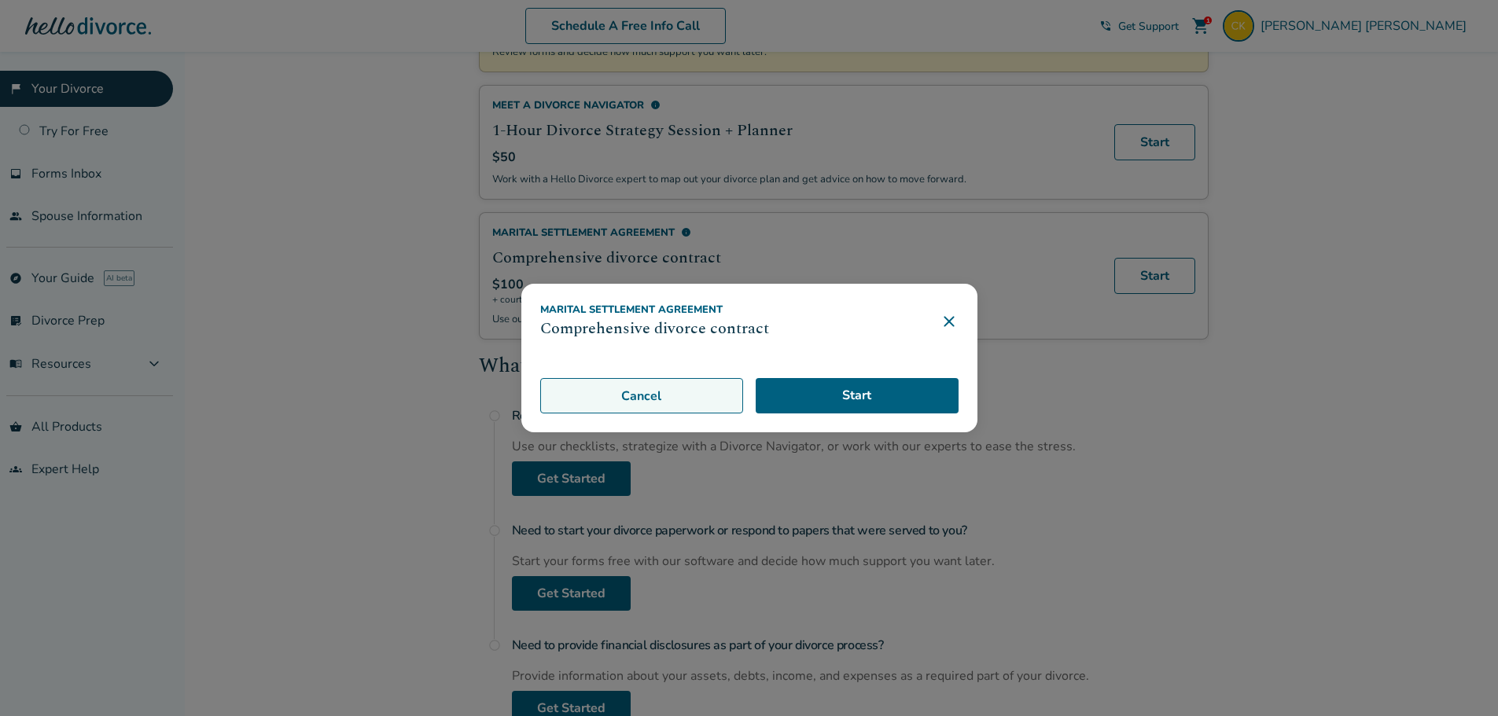
click at [651, 399] on button "Cancel" at bounding box center [641, 396] width 203 height 36
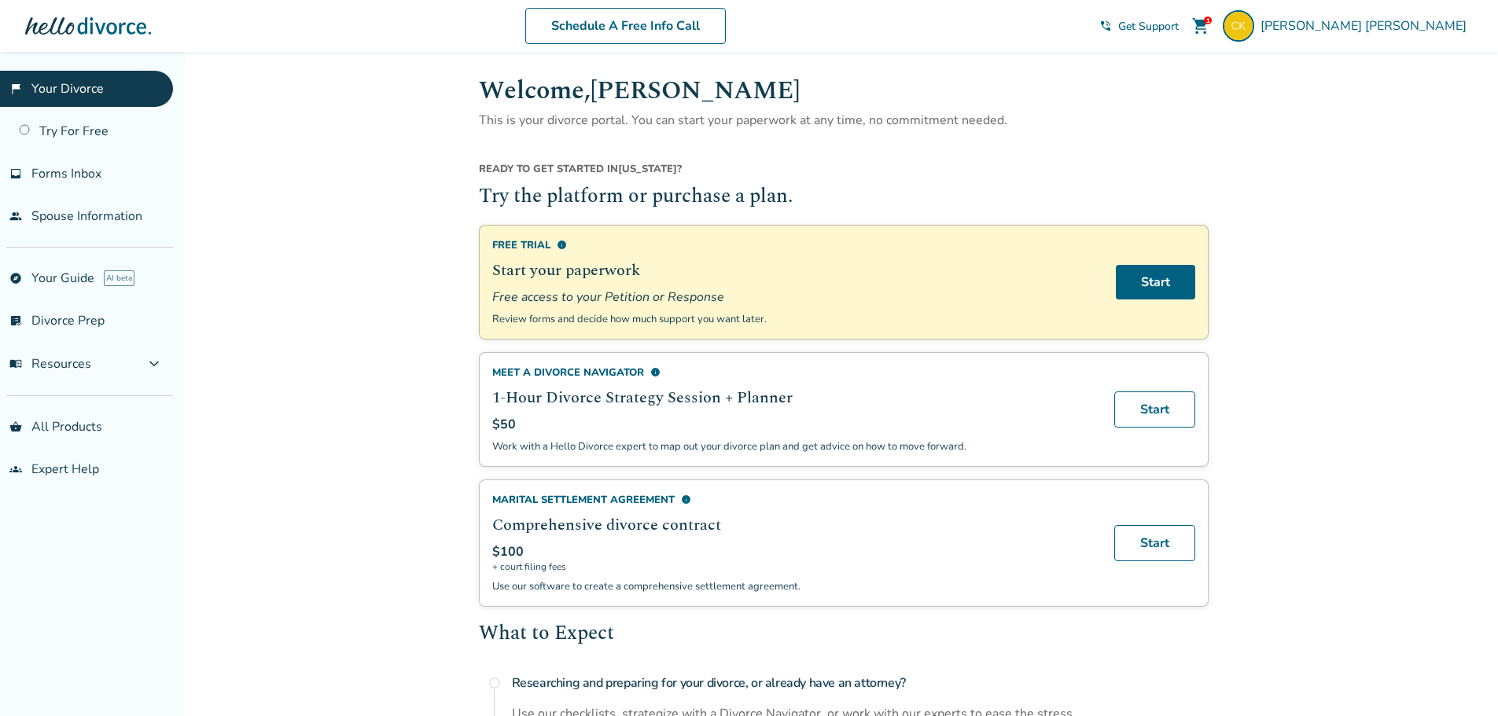
scroll to position [5, 0]
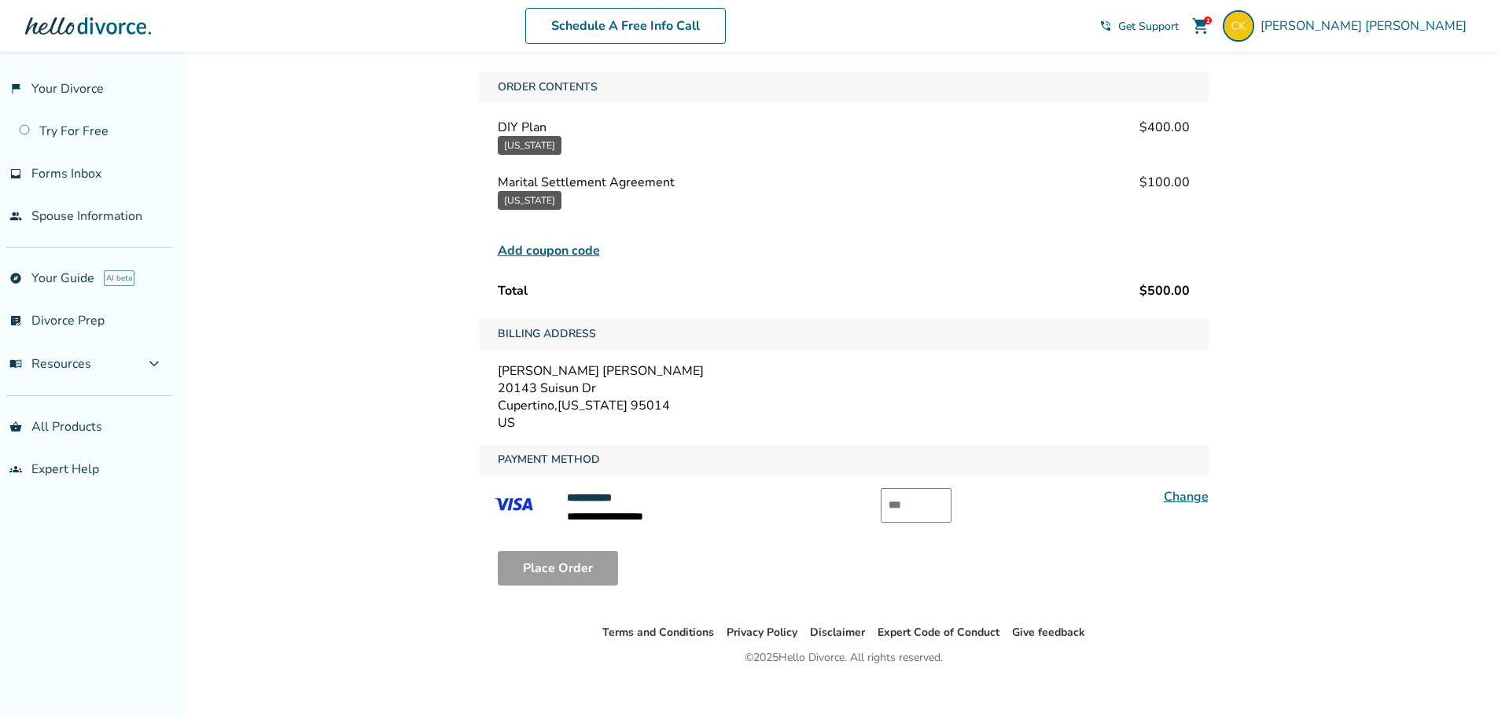
scroll to position [101, 0]
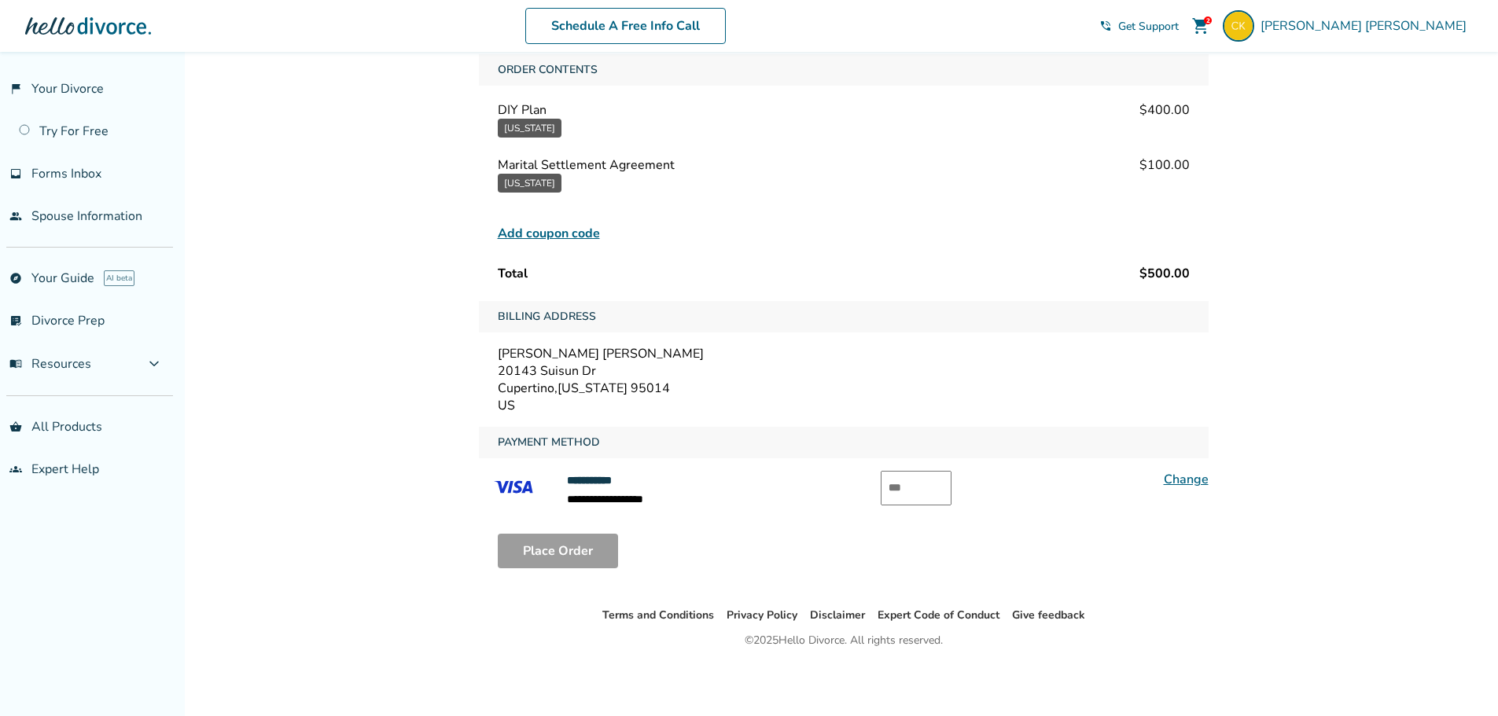
click at [918, 495] on input "text" at bounding box center [916, 488] width 71 height 35
